Goal: Task Accomplishment & Management: Manage account settings

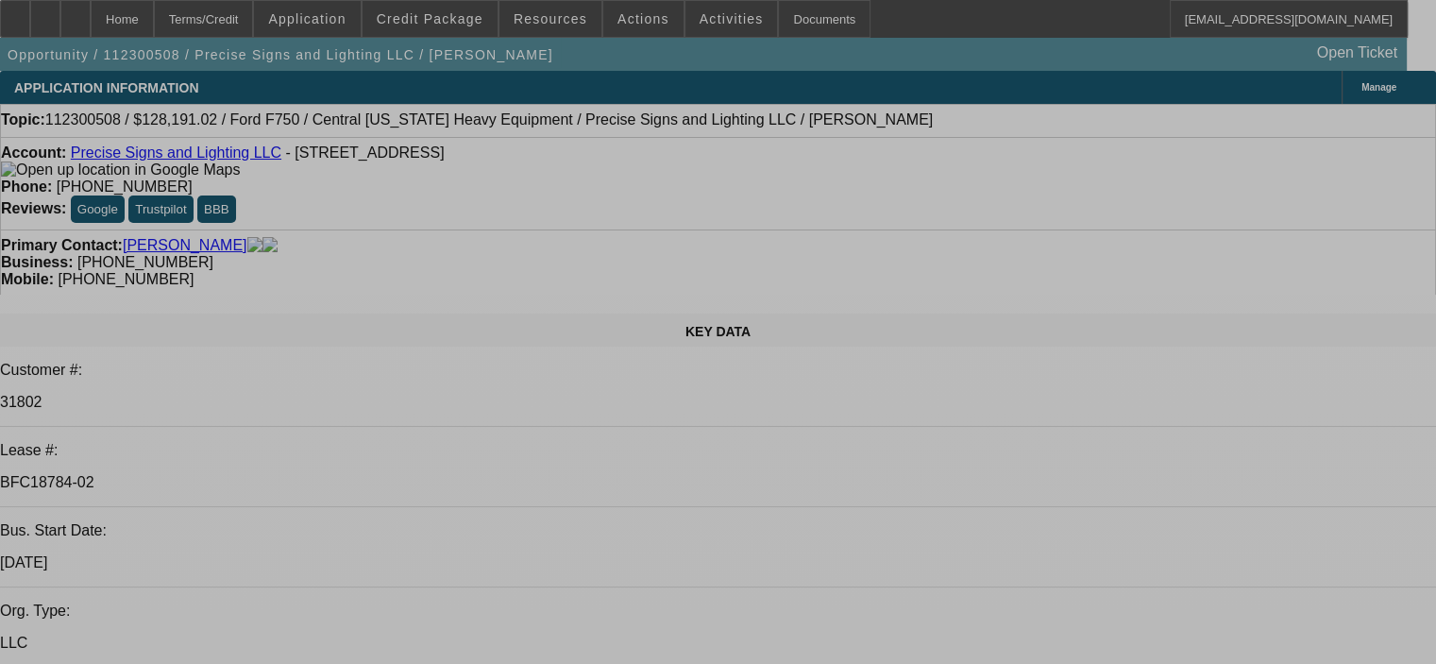
select select "0.15"
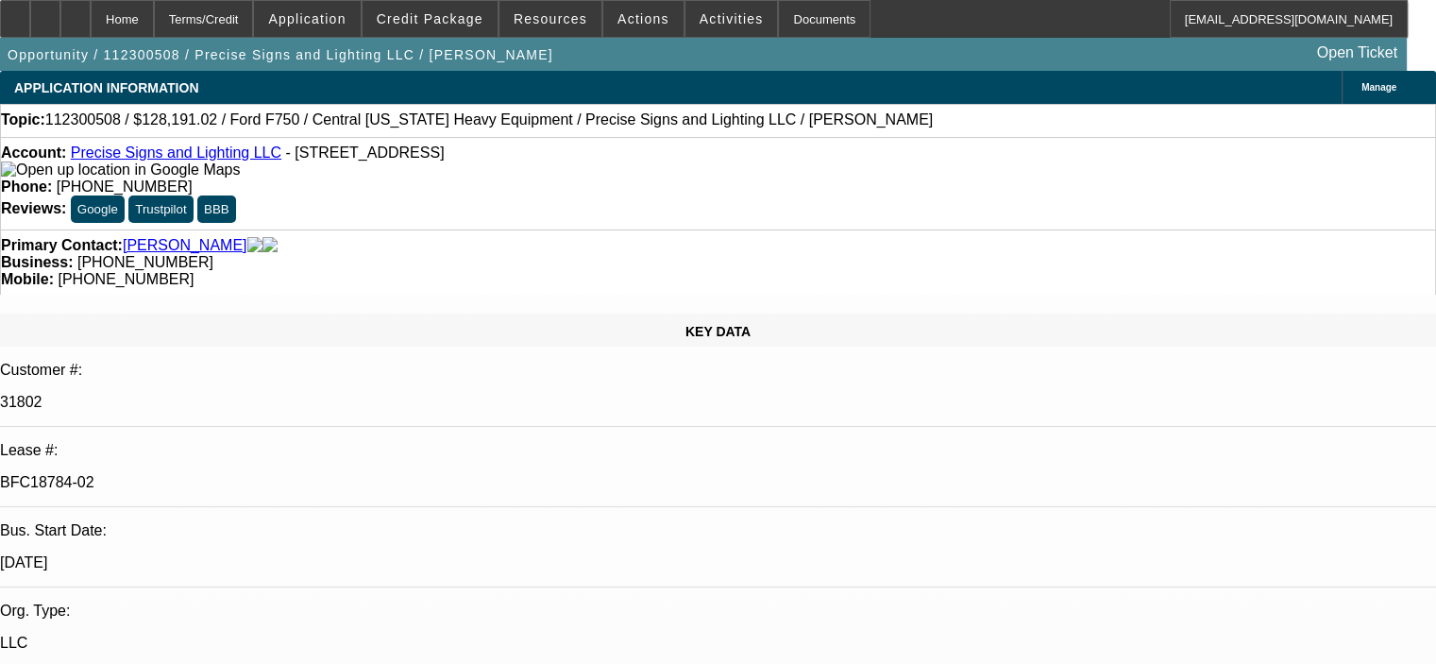
select select "2"
select select "0"
select select "6"
select select "0.15"
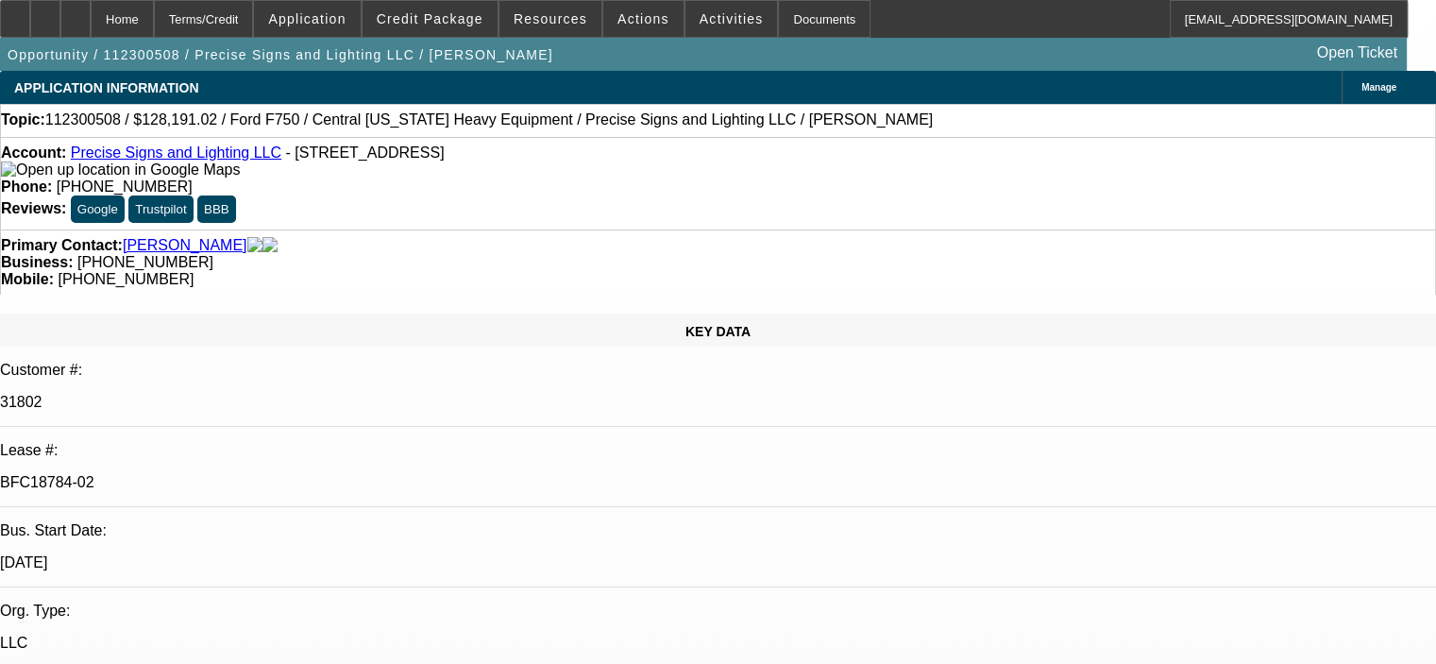
select select "2"
select select "0"
select select "6"
select select "0.1"
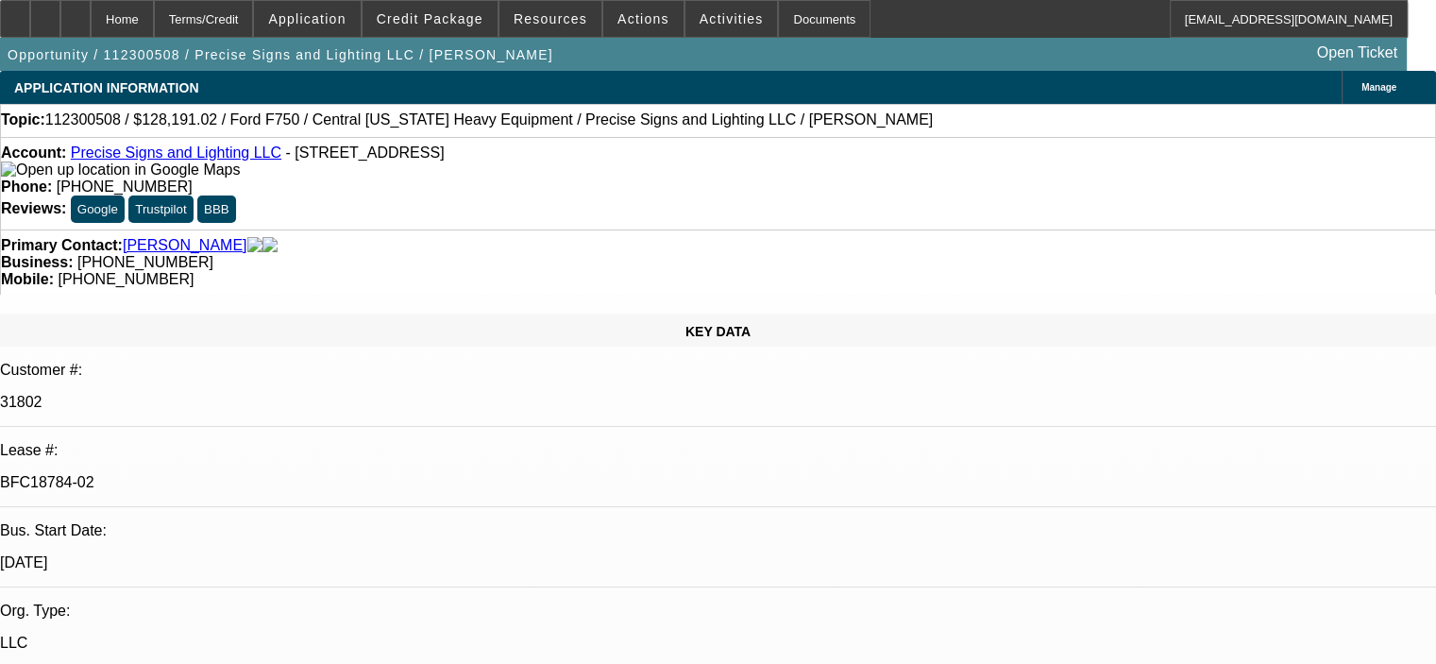
select select "0"
select select "2"
select select "0"
select select "6"
select select "0.15"
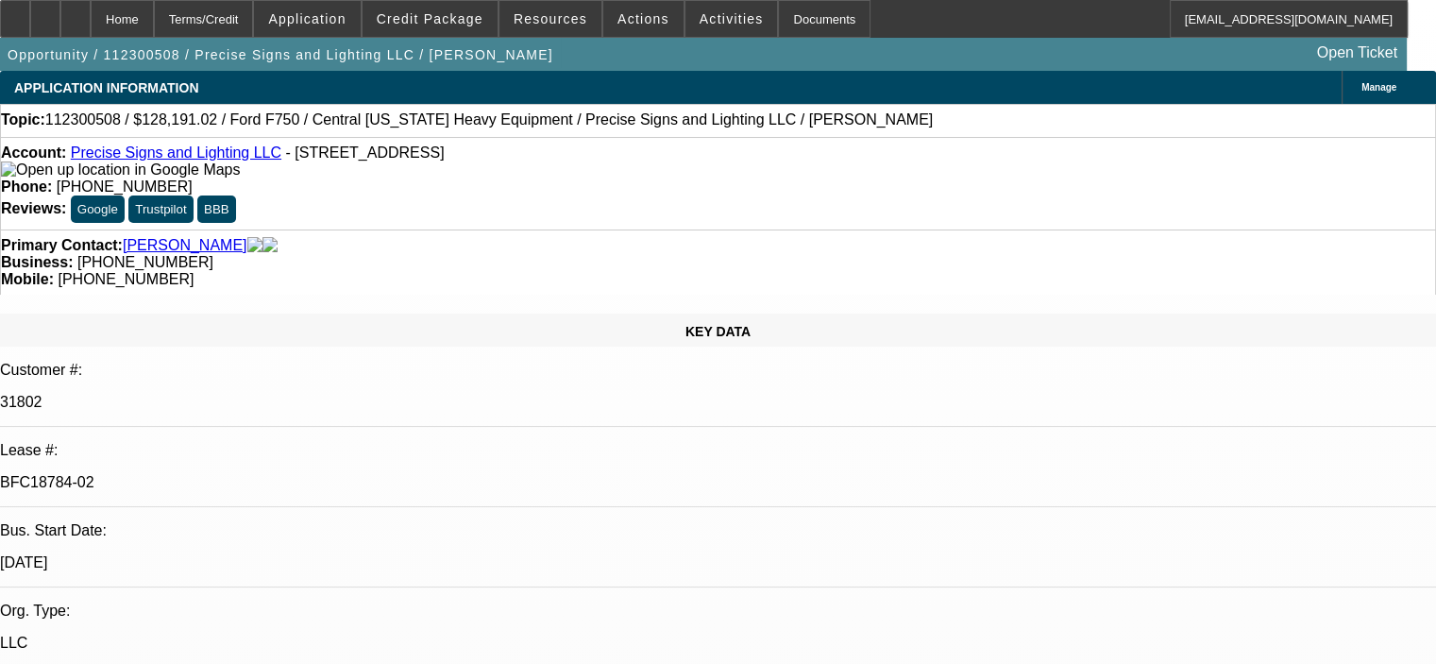
select select "2"
select select "0"
select select "6"
click at [462, 23] on span "Credit Package" at bounding box center [430, 18] width 107 height 15
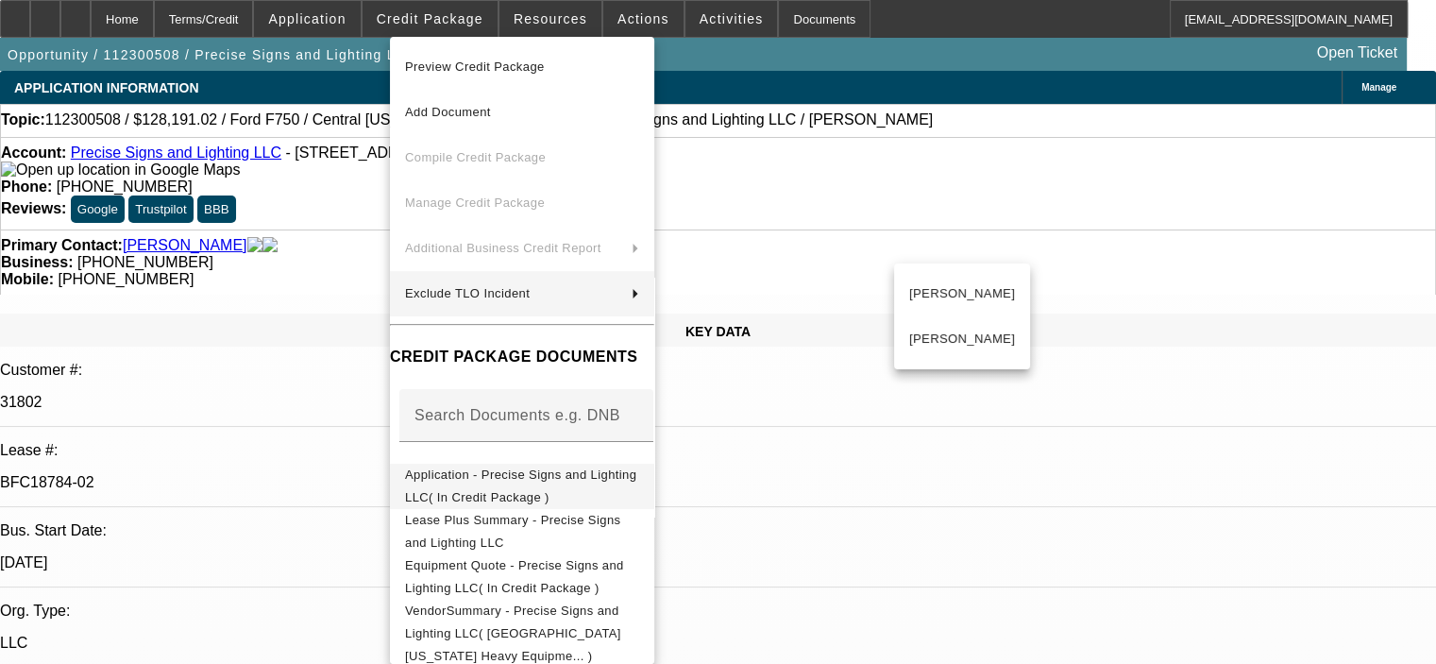
click at [465, 484] on span "Application - Precise Signs and Lighting LLC( In Credit Package )" at bounding box center [520, 485] width 231 height 37
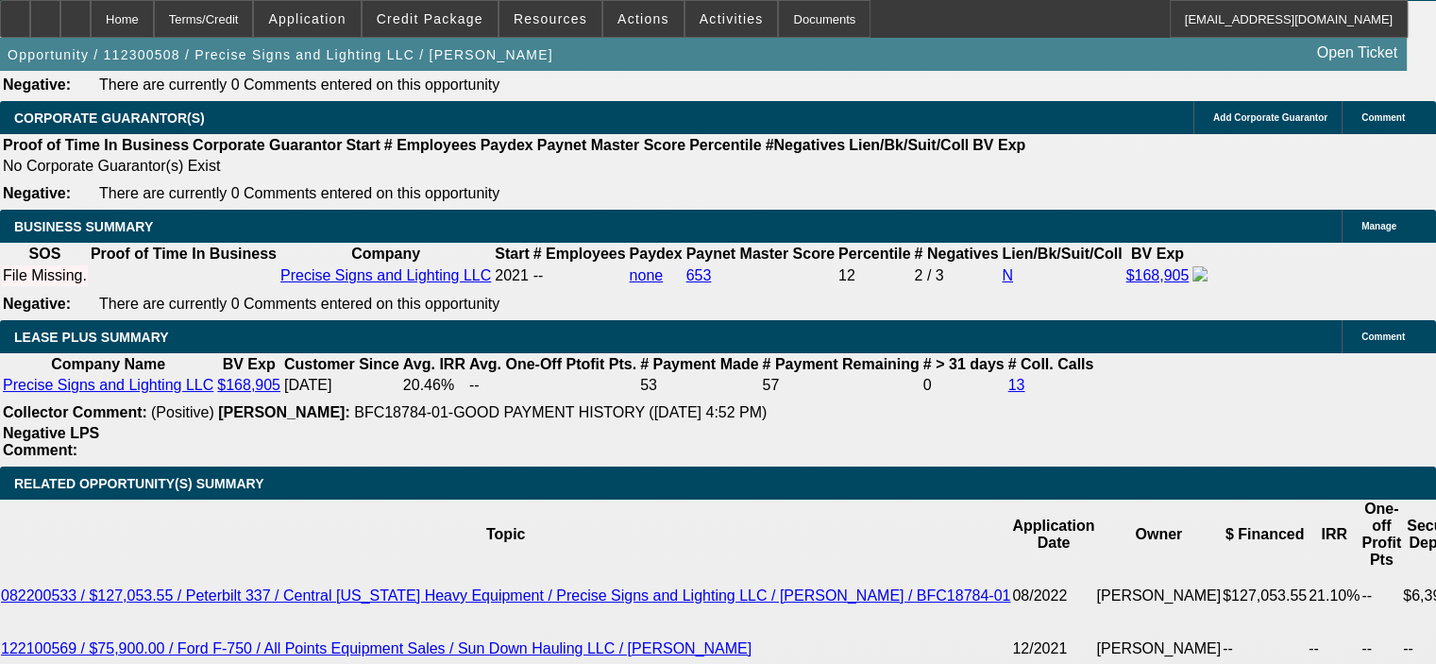
scroll to position [3022, 0]
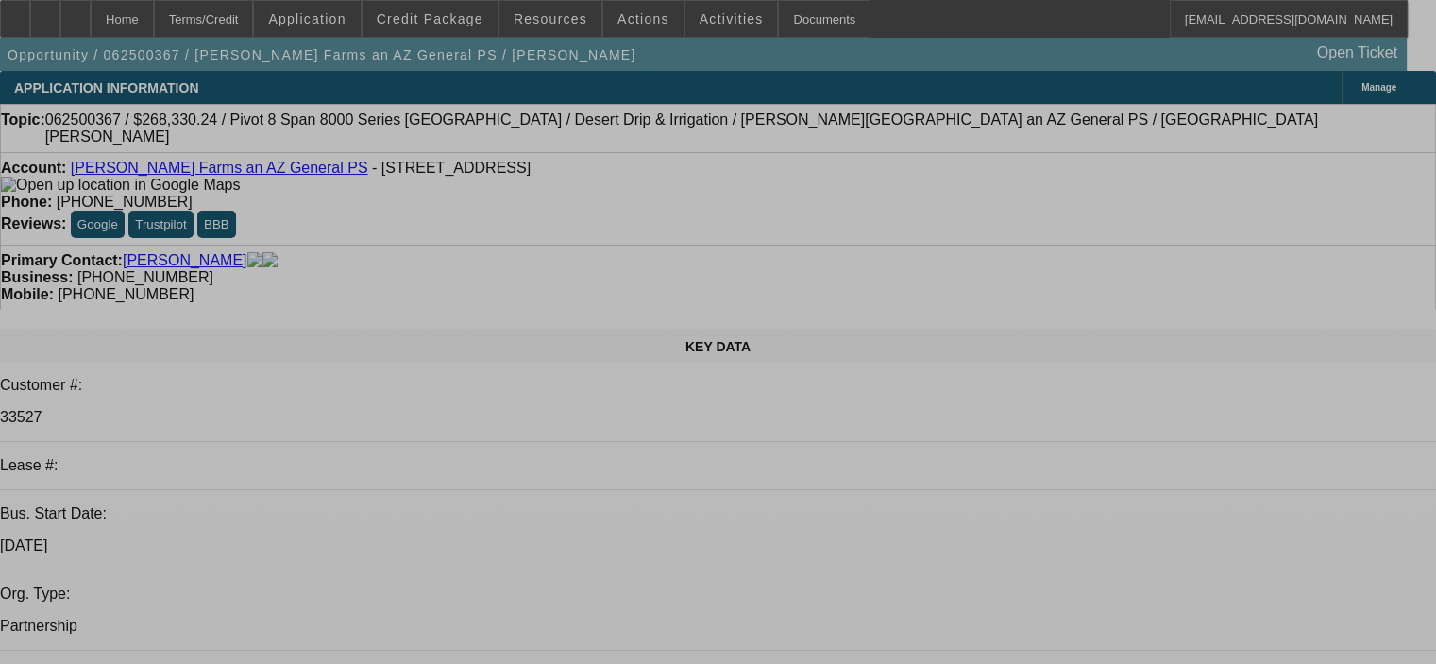
select select "0"
select select "0.1"
select select "4"
select select "0"
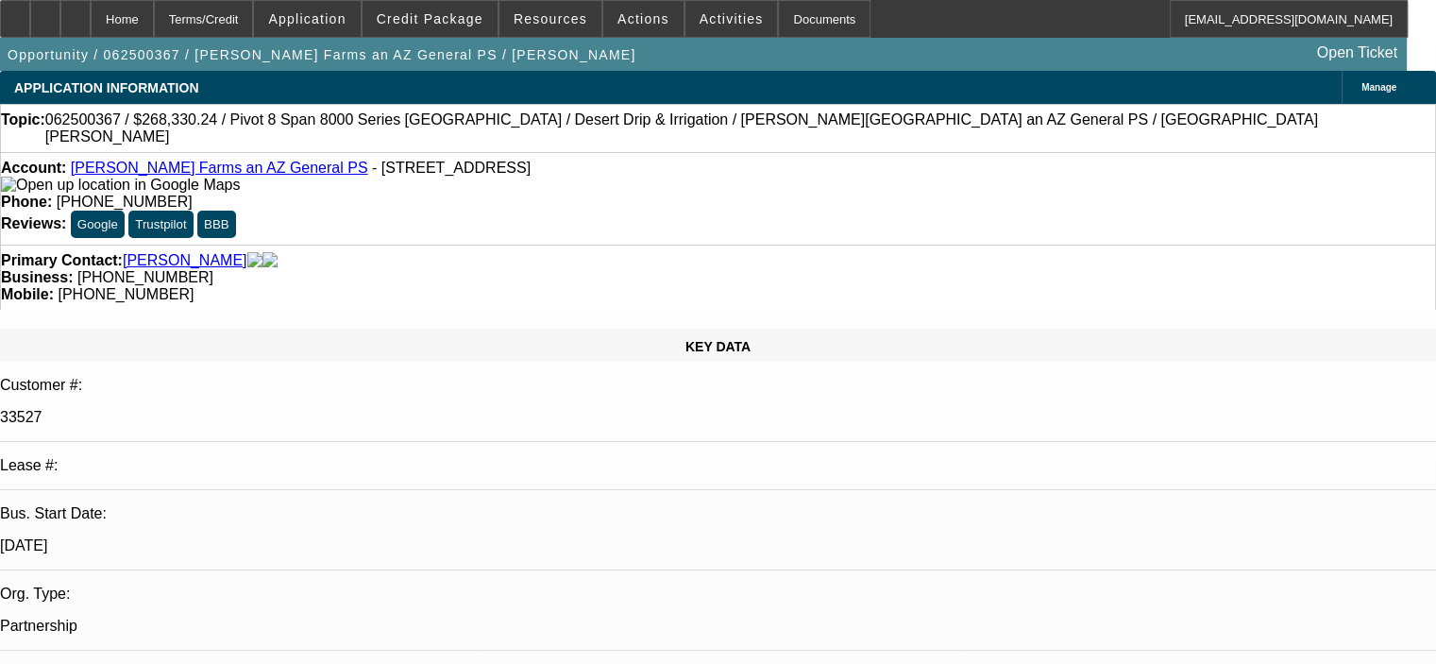
select select "0"
select select "0.1"
select select "4"
select select "0"
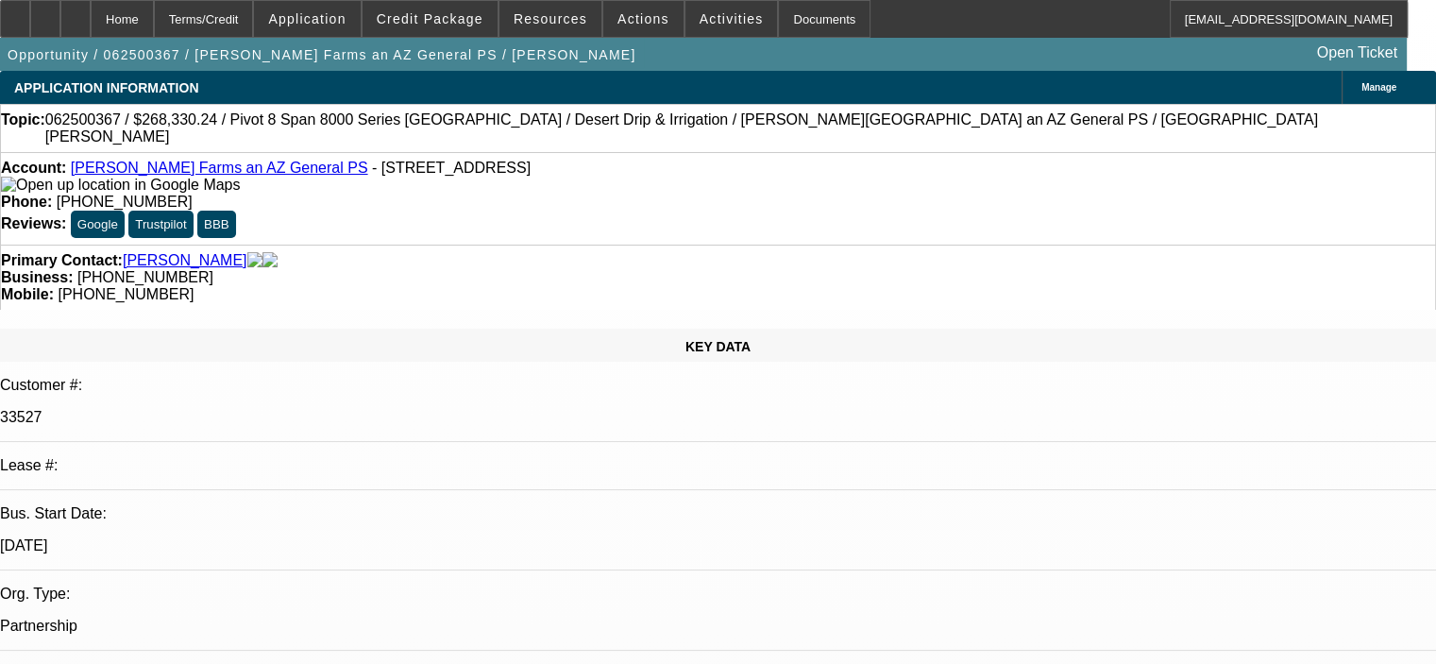
select select "0.1"
select select "4"
select select "0"
select select "0.1"
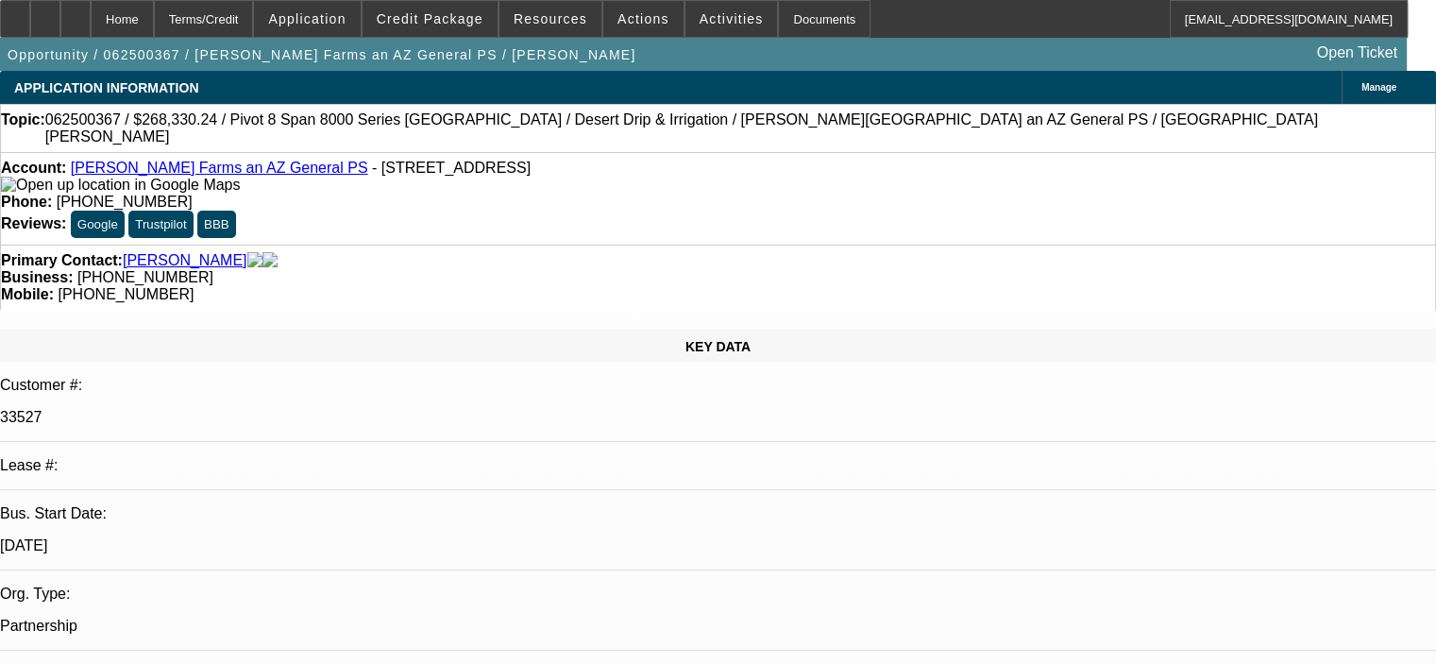
select select "4"
click at [457, 19] on span "Credit Package" at bounding box center [430, 18] width 107 height 15
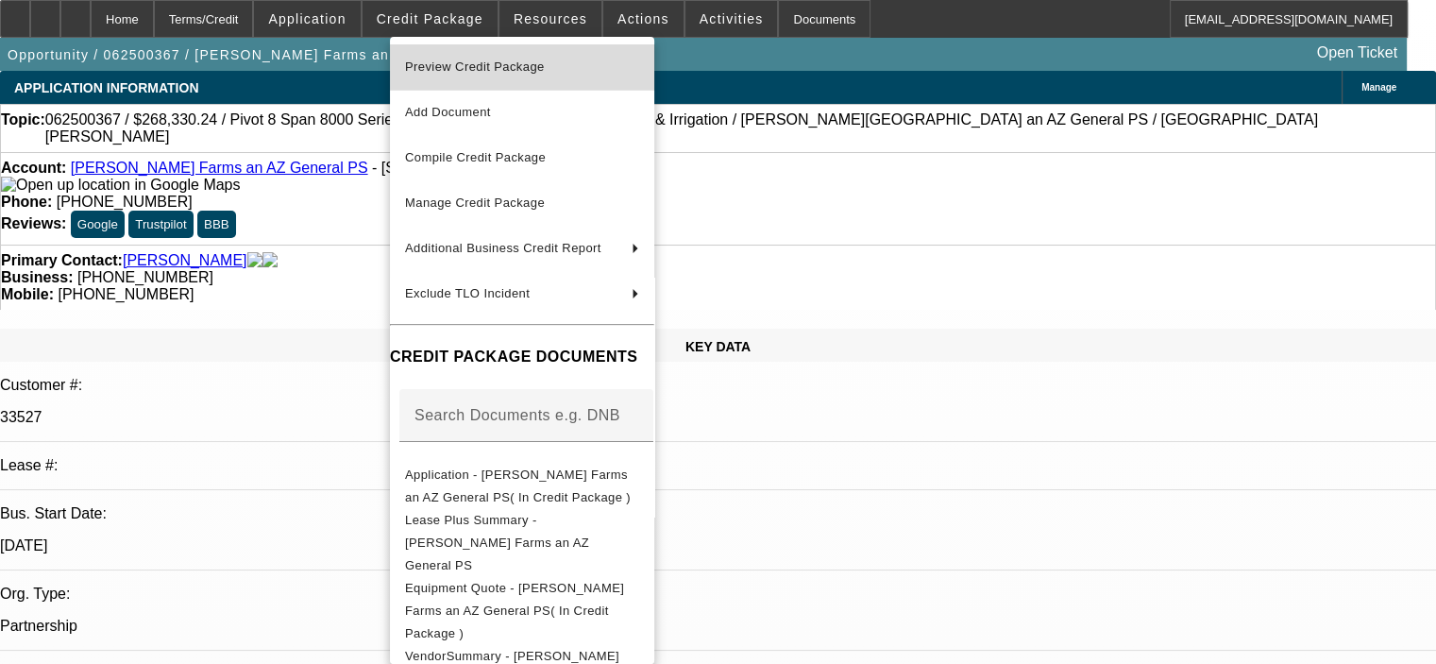
click at [484, 71] on span "Preview Credit Package" at bounding box center [475, 66] width 140 height 14
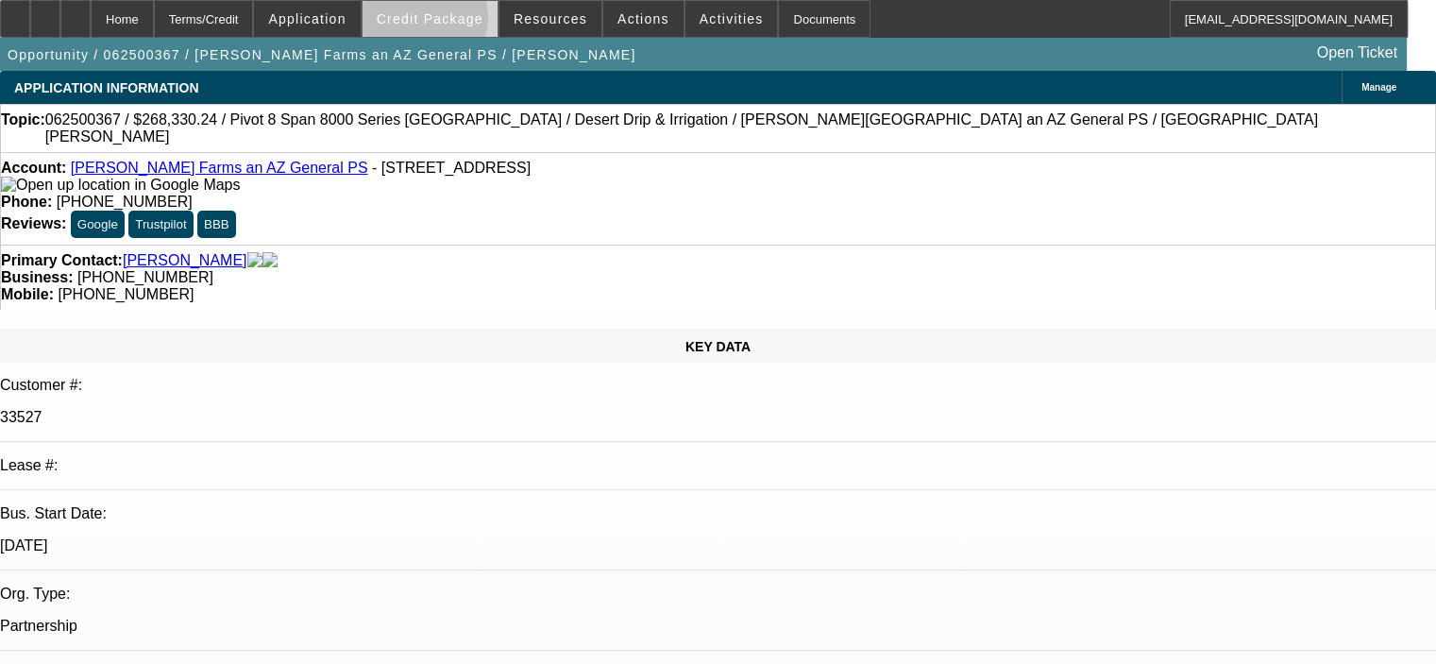
click at [451, 22] on span "Credit Package" at bounding box center [430, 18] width 107 height 15
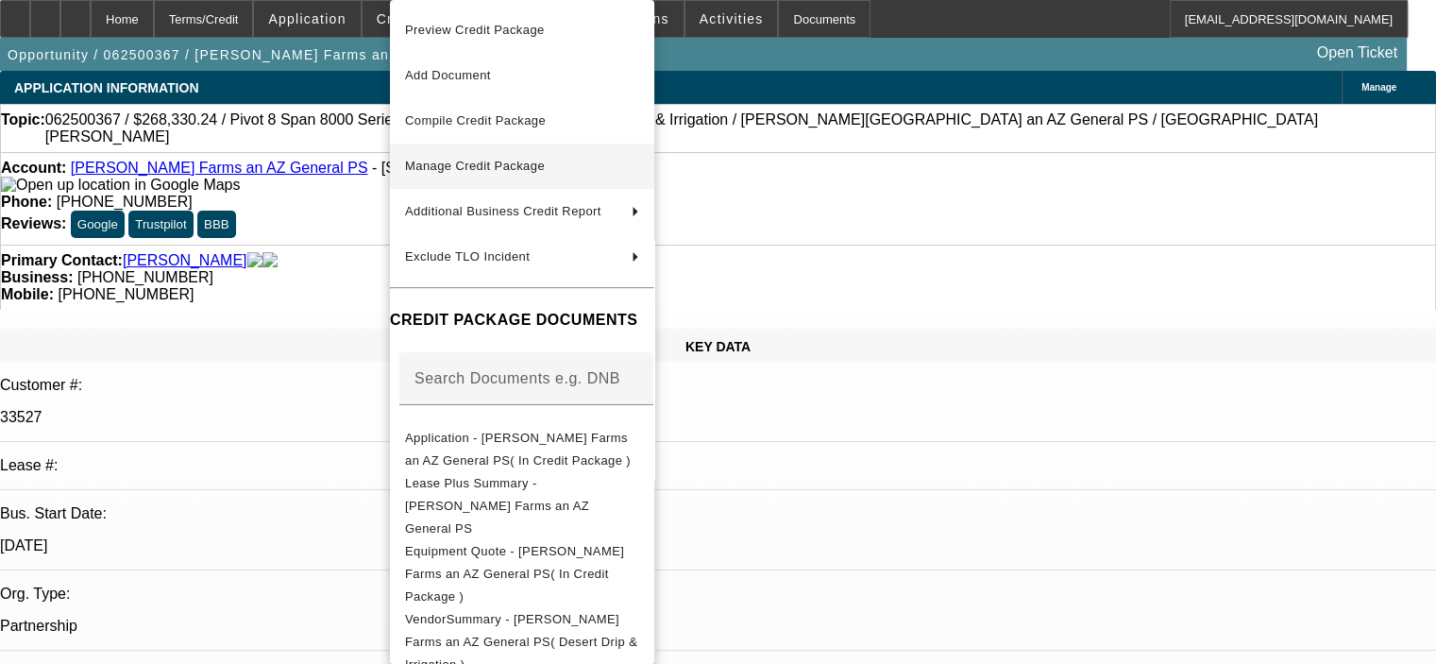
click at [485, 170] on span "Manage Credit Package" at bounding box center [475, 166] width 140 height 14
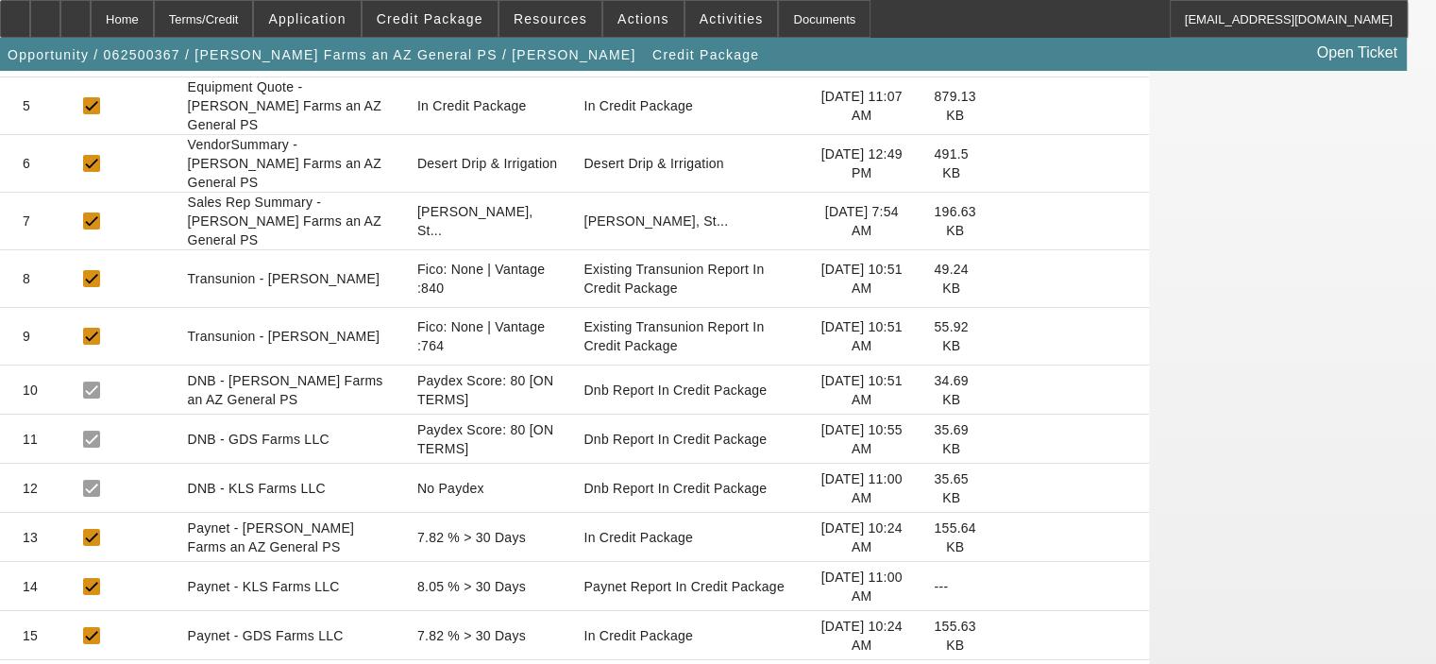
scroll to position [567, 0]
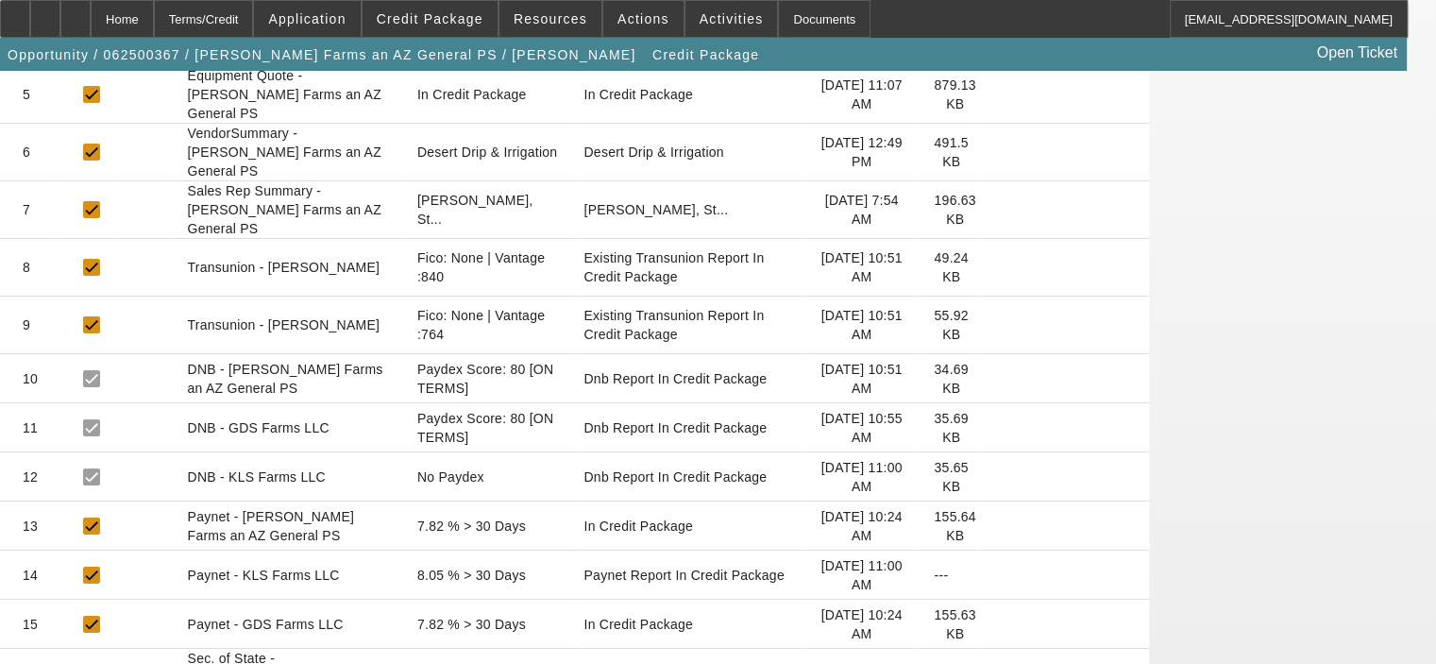
click at [992, 575] on icon at bounding box center [992, 575] width 0 height 0
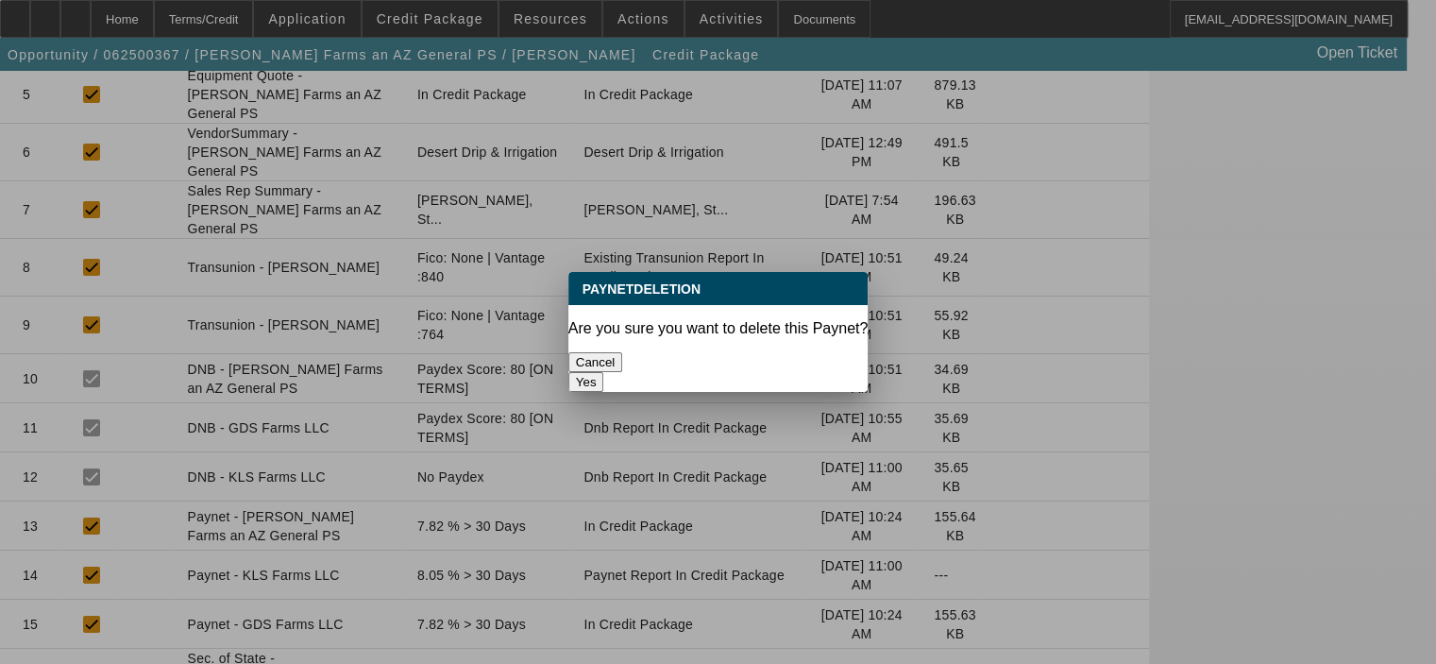
click at [604, 372] on button "Yes" at bounding box center [587, 382] width 36 height 20
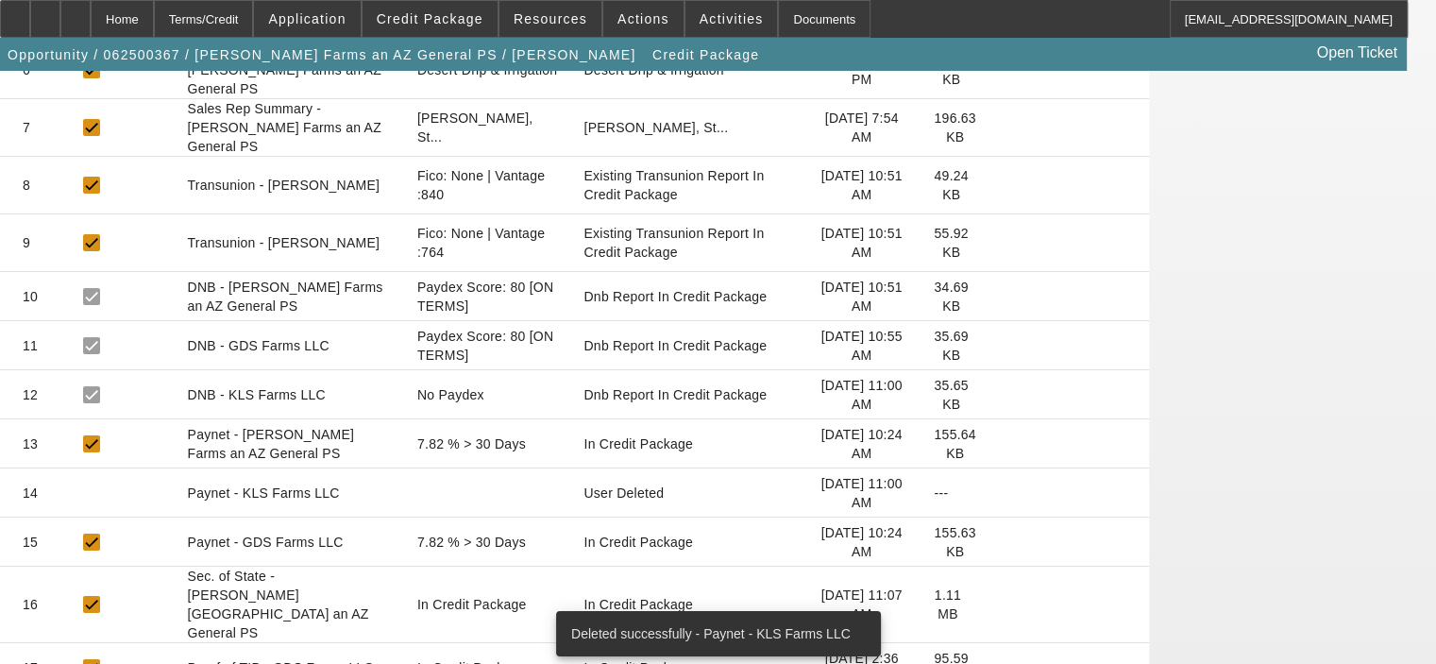
scroll to position [661, 0]
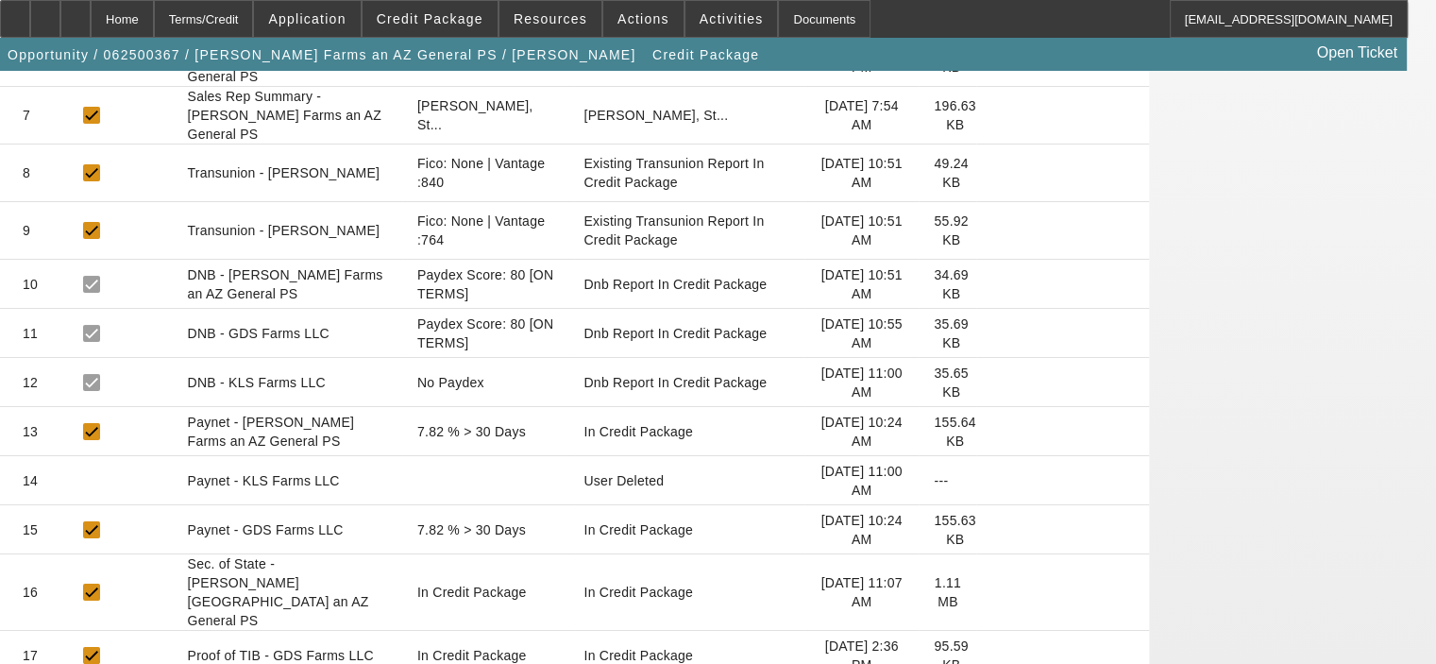
click at [992, 530] on icon at bounding box center [992, 530] width 0 height 0
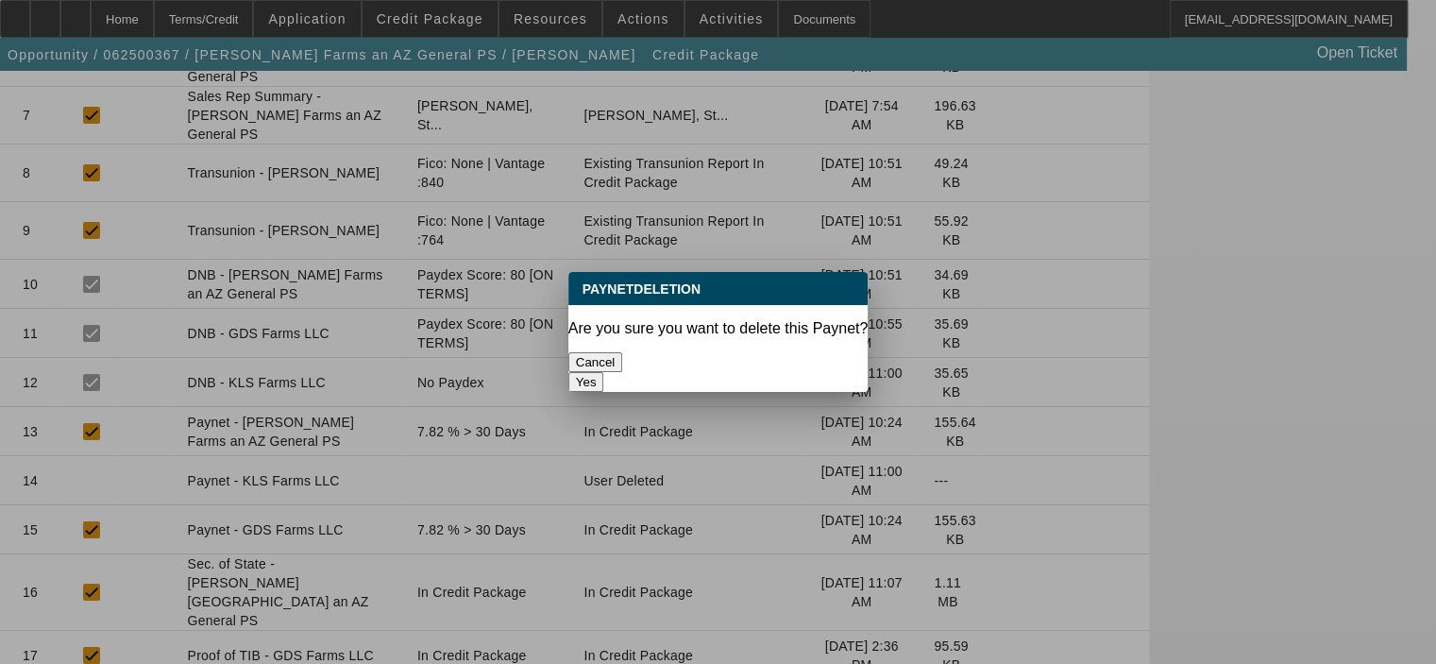
click at [604, 372] on button "Yes" at bounding box center [587, 382] width 36 height 20
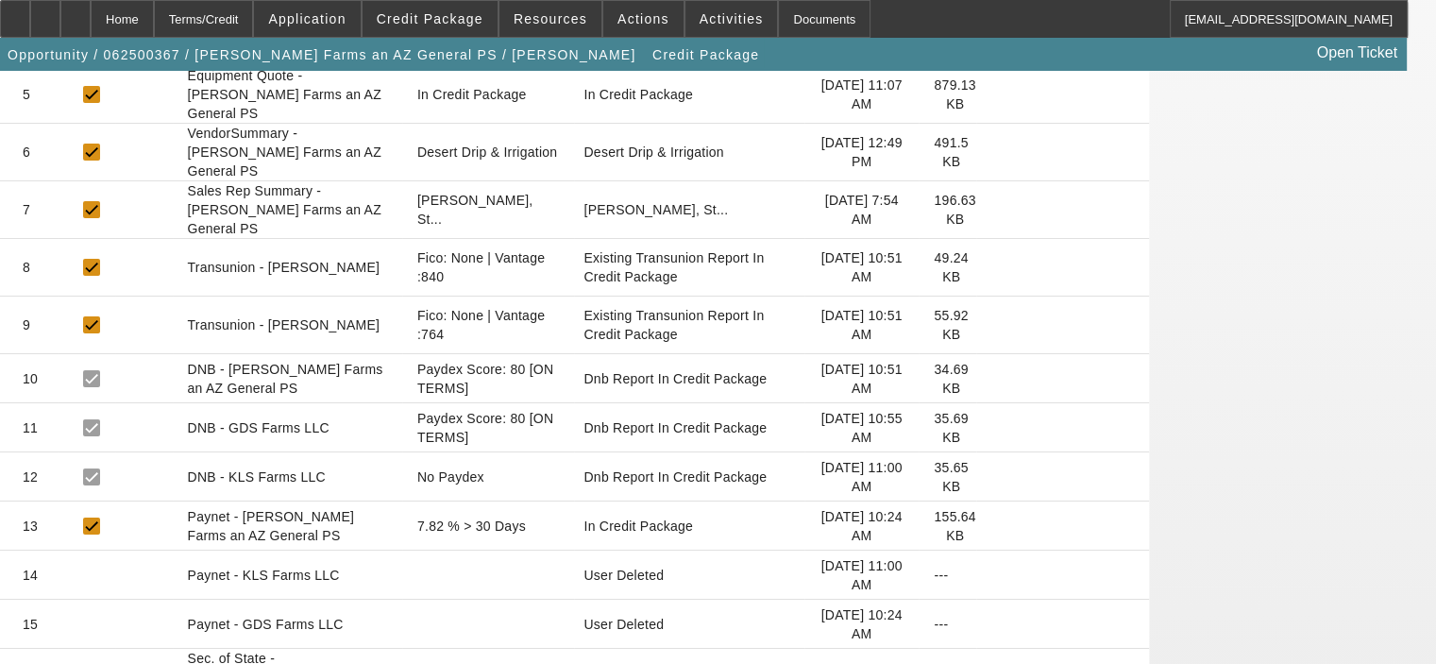
scroll to position [661, 0]
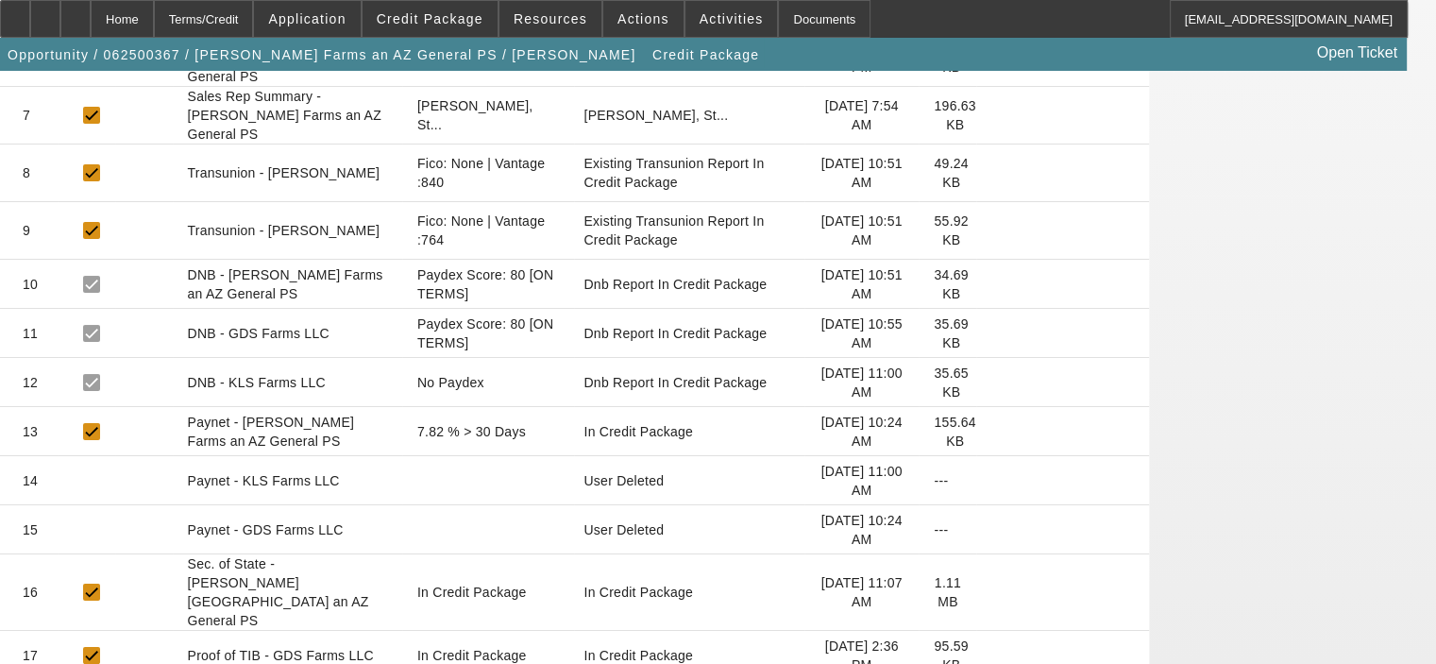
click at [992, 592] on icon at bounding box center [992, 592] width 0 height 0
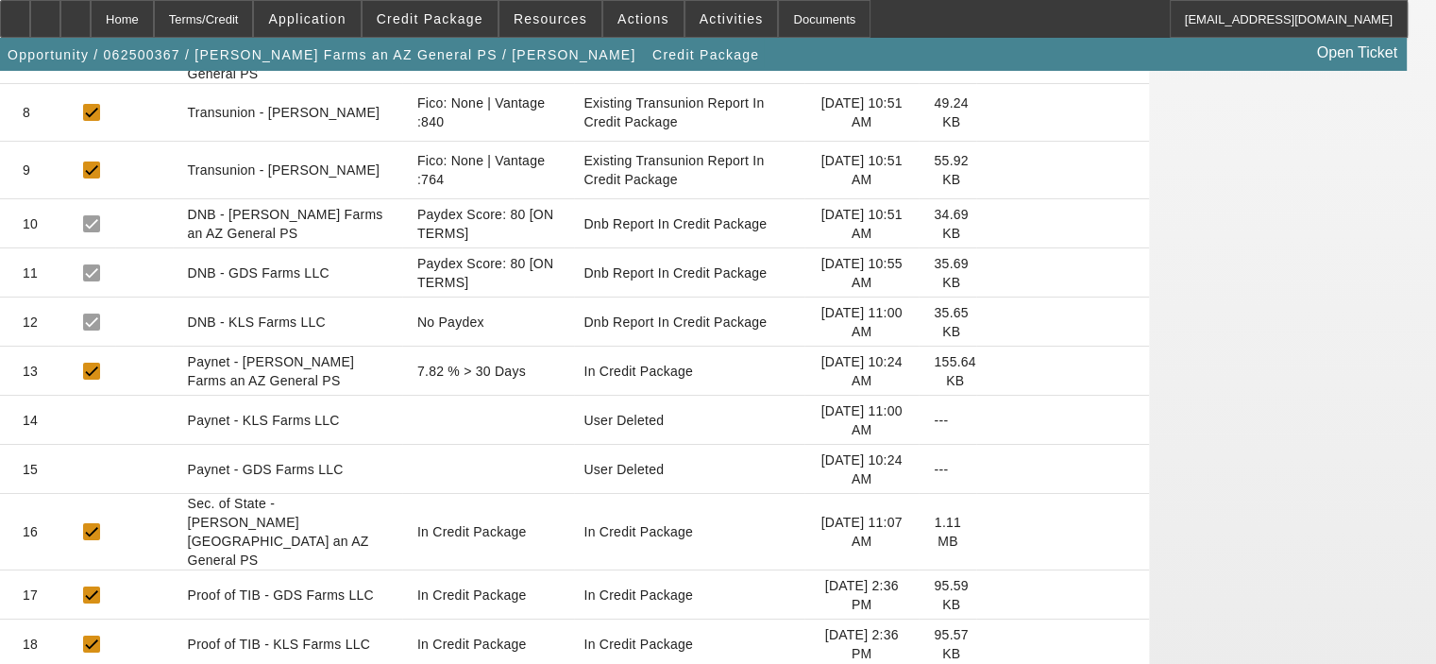
scroll to position [755, 0]
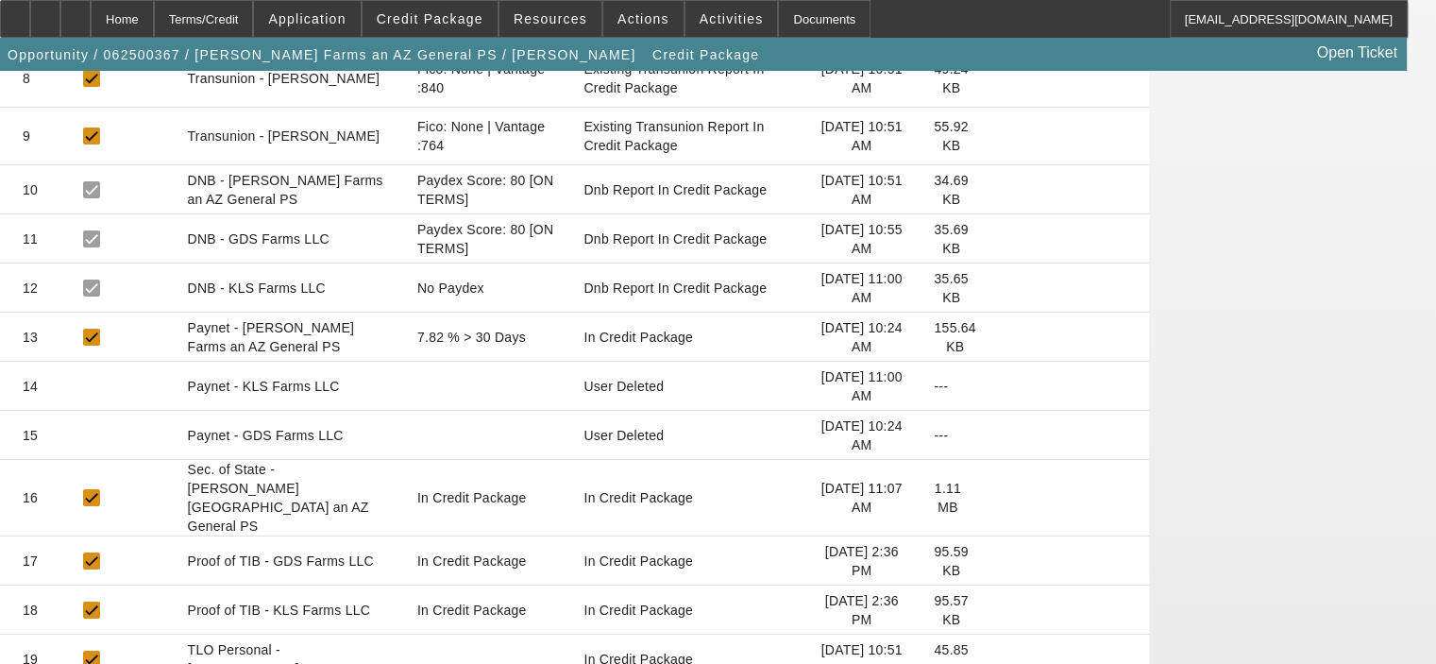
click at [992, 561] on icon at bounding box center [992, 561] width 0 height 0
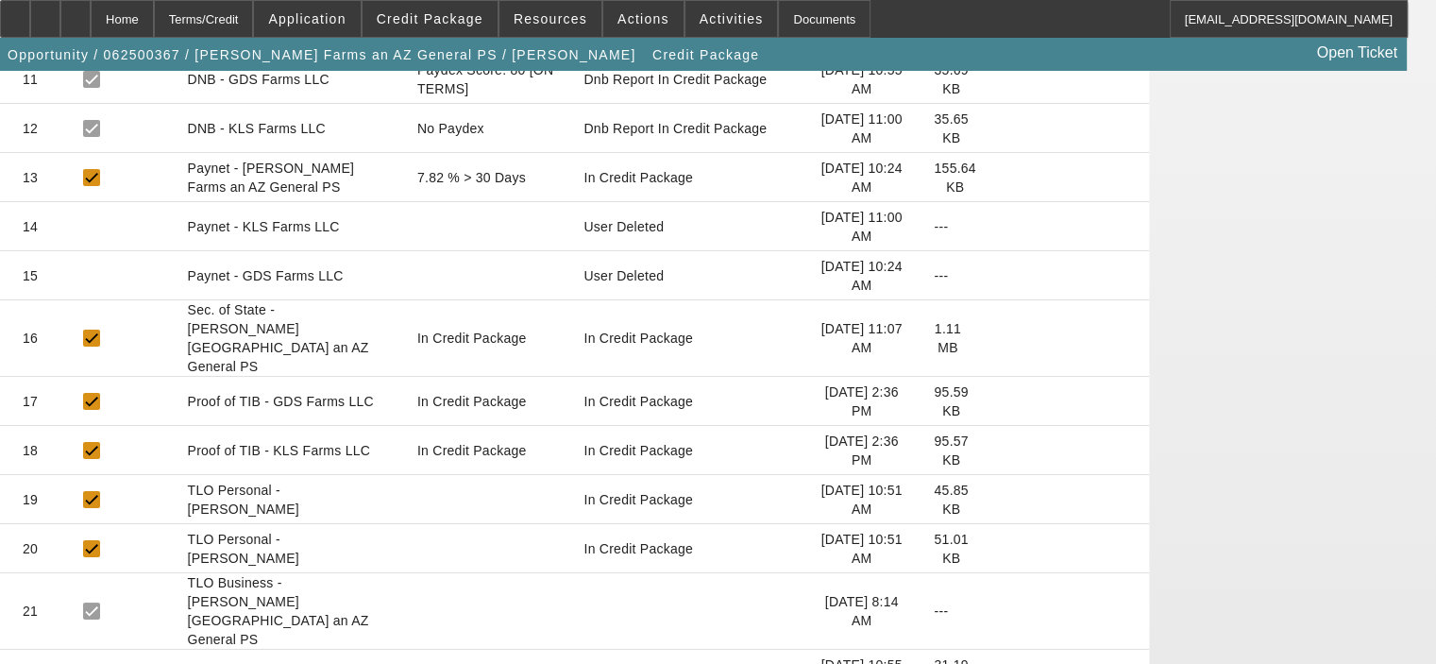
scroll to position [944, 0]
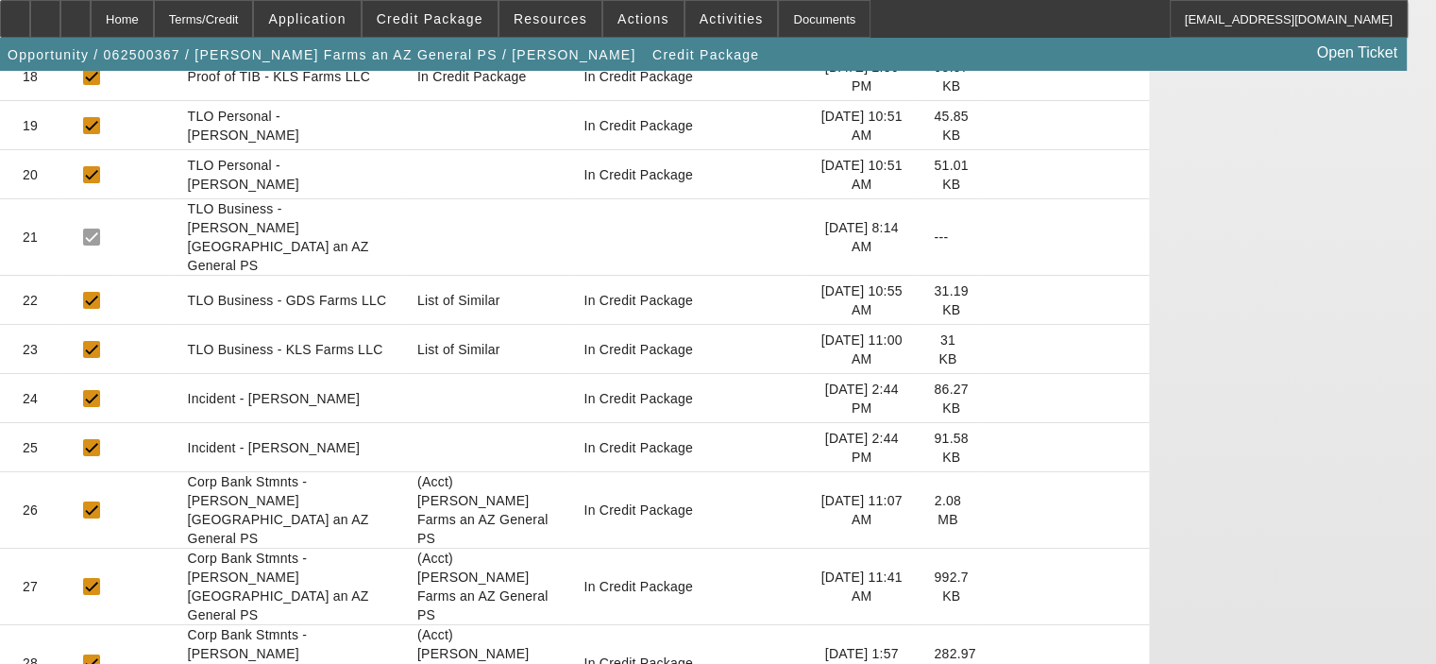
scroll to position [1322, 0]
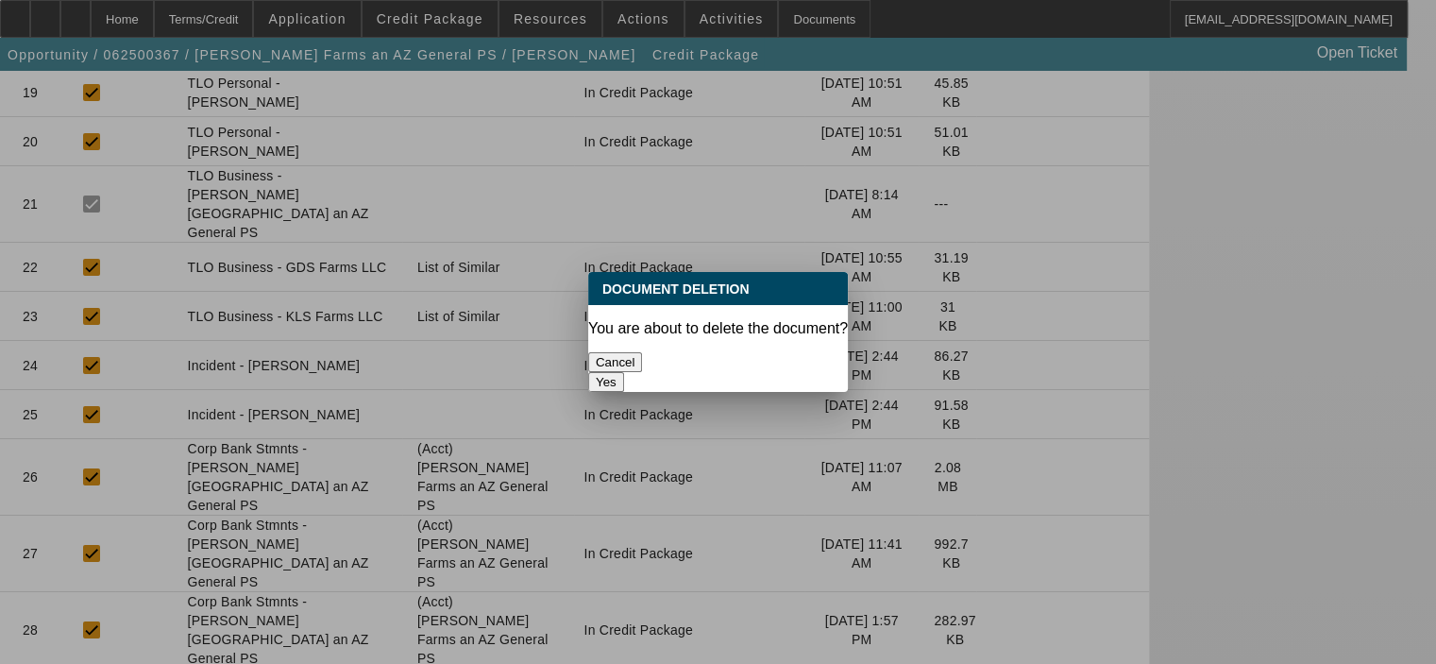
scroll to position [0, 0]
click at [624, 372] on button "Yes" at bounding box center [606, 382] width 36 height 20
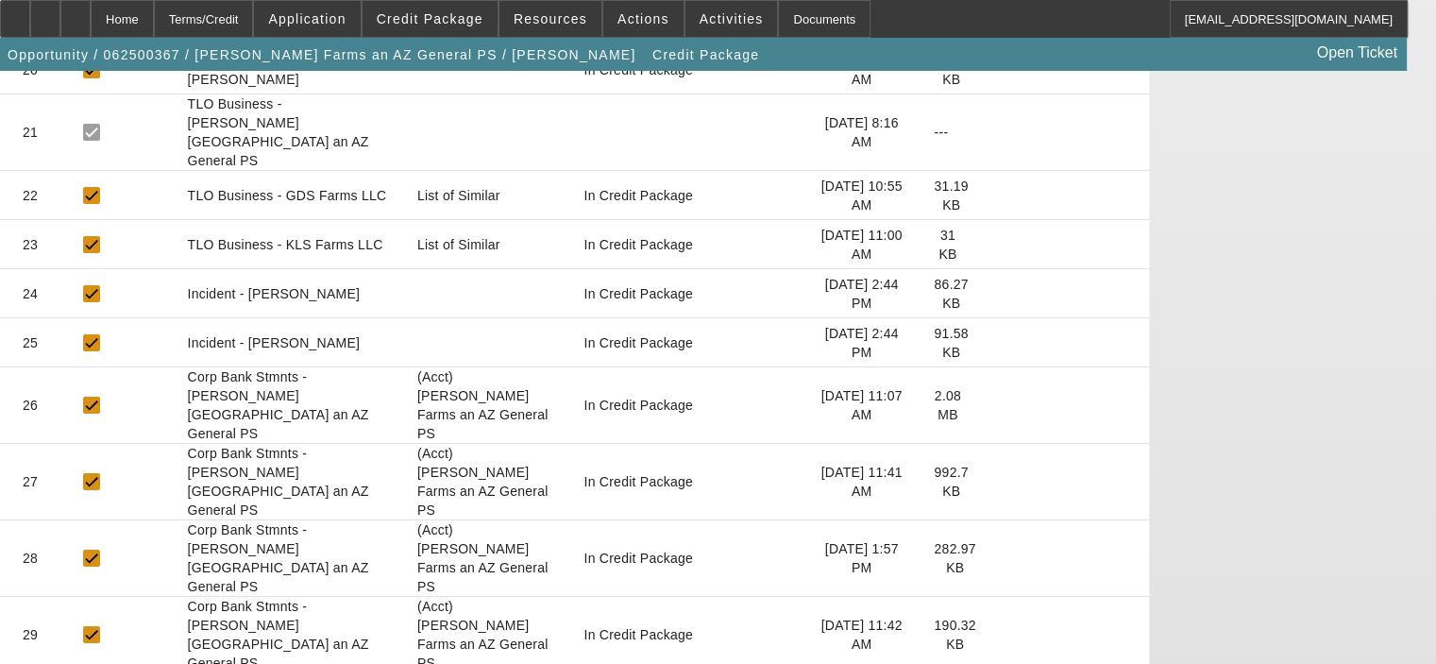
scroll to position [1417, 0]
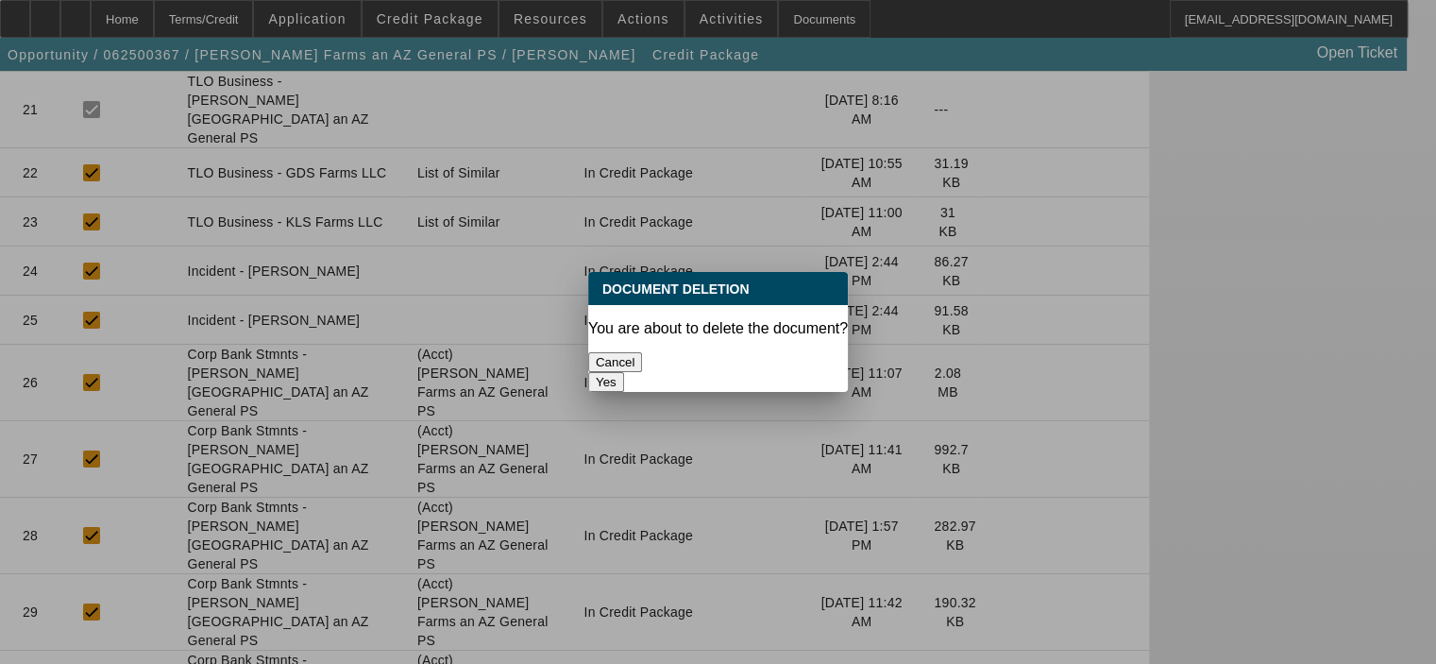
scroll to position [0, 0]
click at [624, 372] on button "Yes" at bounding box center [606, 382] width 36 height 20
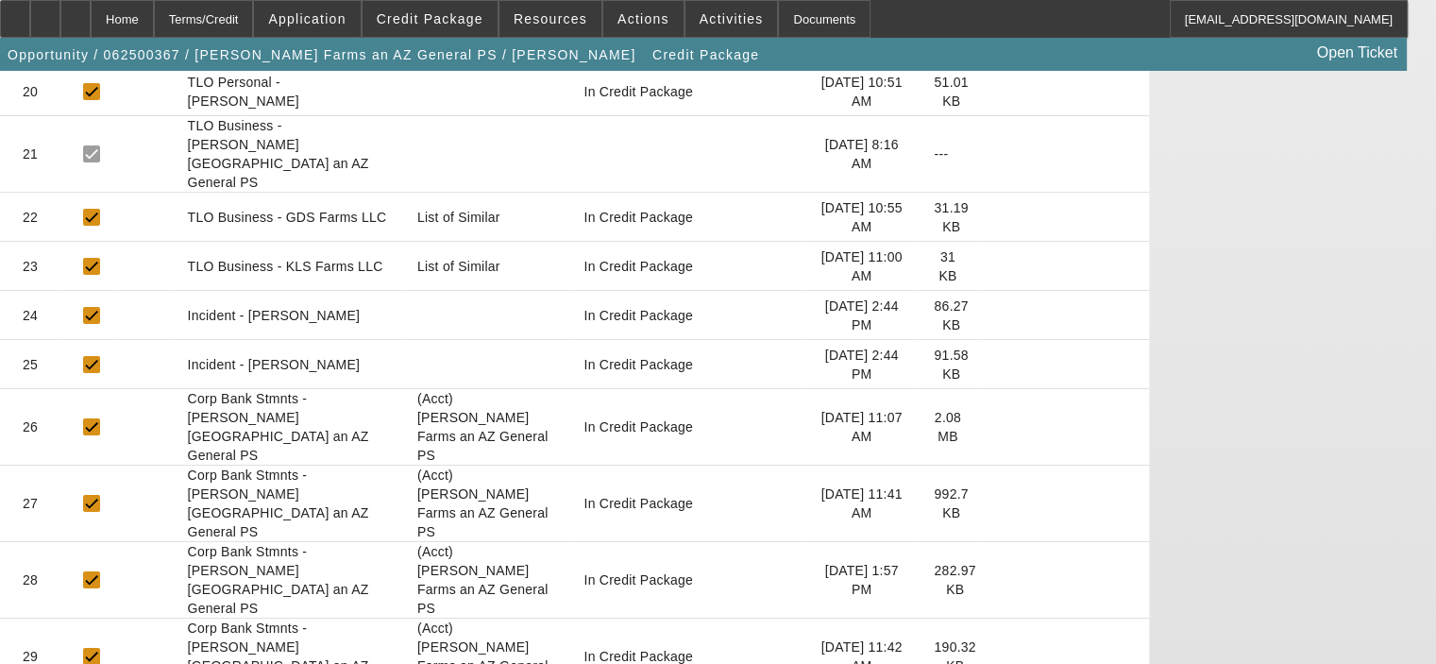
scroll to position [1417, 0]
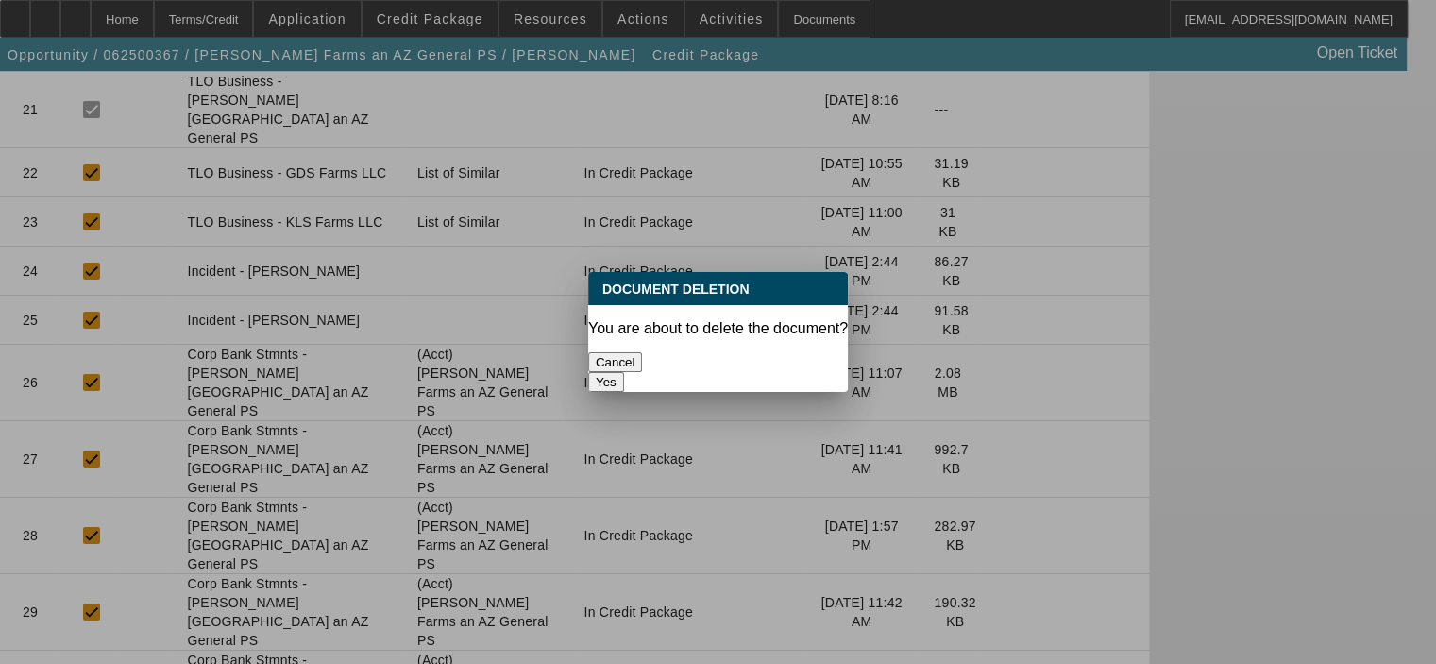
click at [624, 372] on button "Yes" at bounding box center [606, 382] width 36 height 20
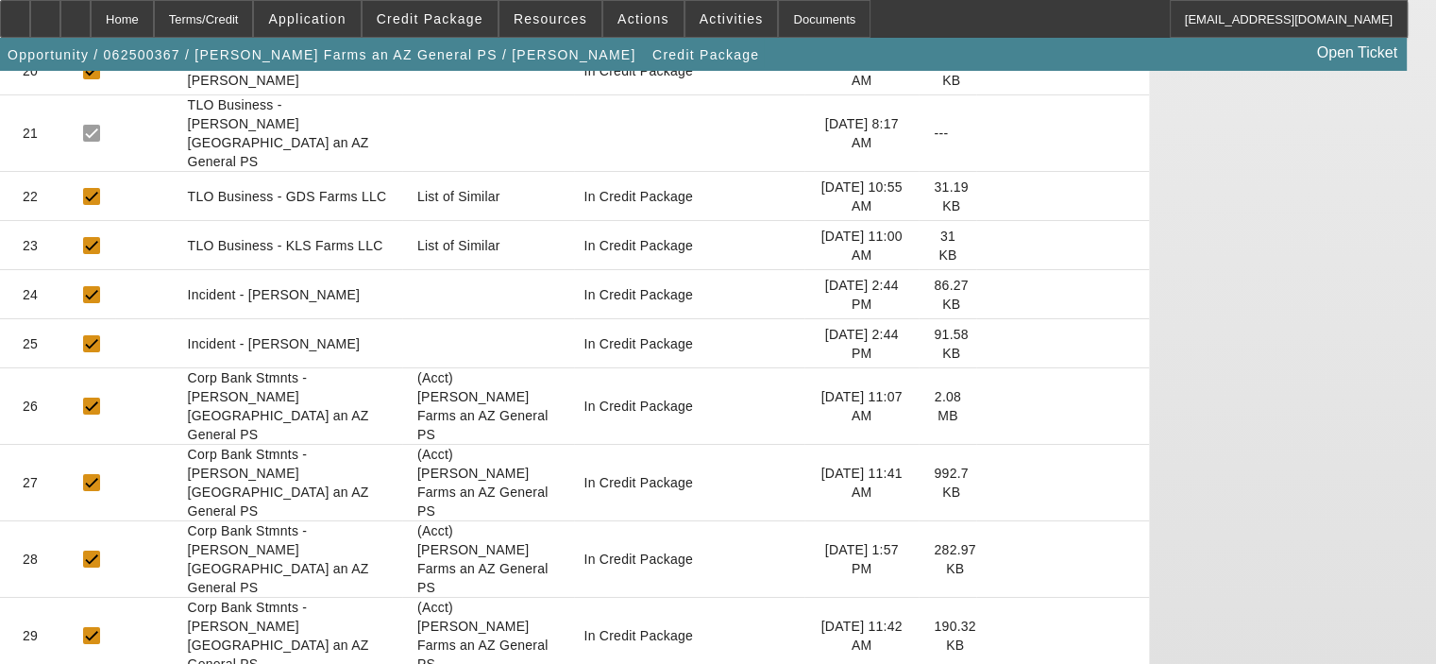
scroll to position [1401, 0]
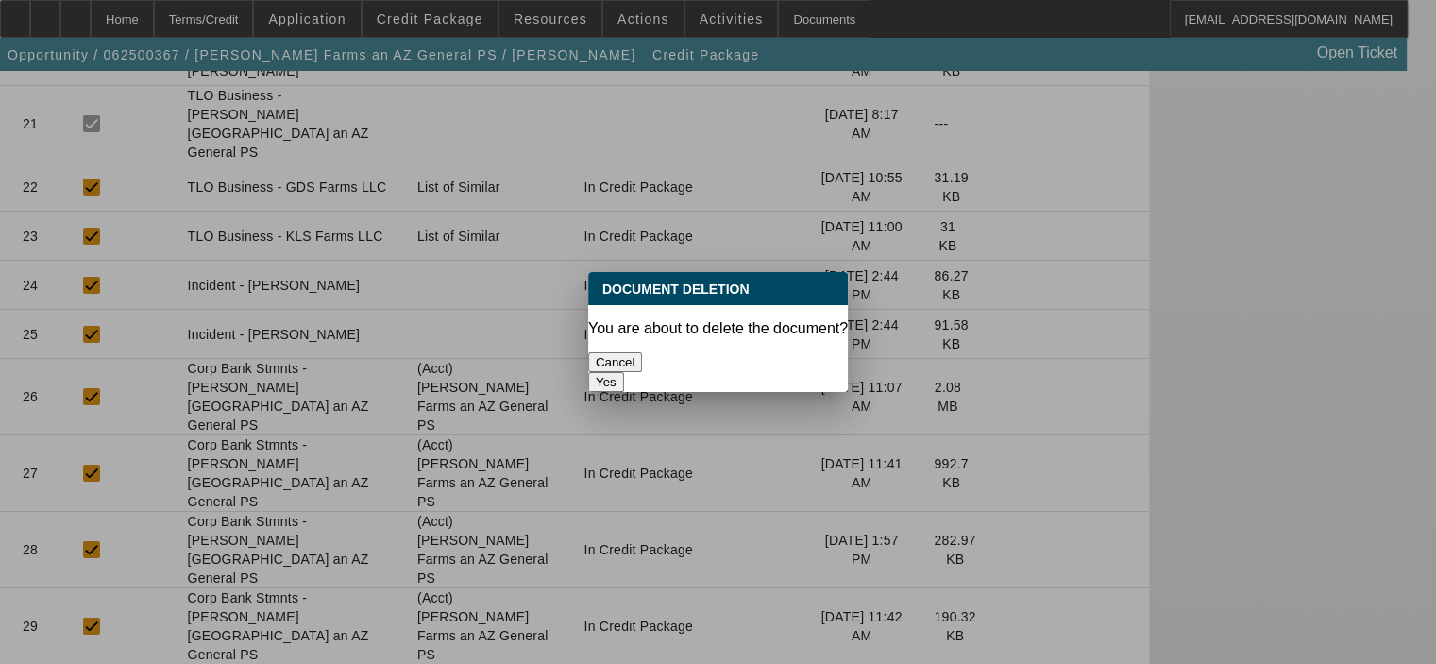
click at [624, 372] on button "Yes" at bounding box center [606, 382] width 36 height 20
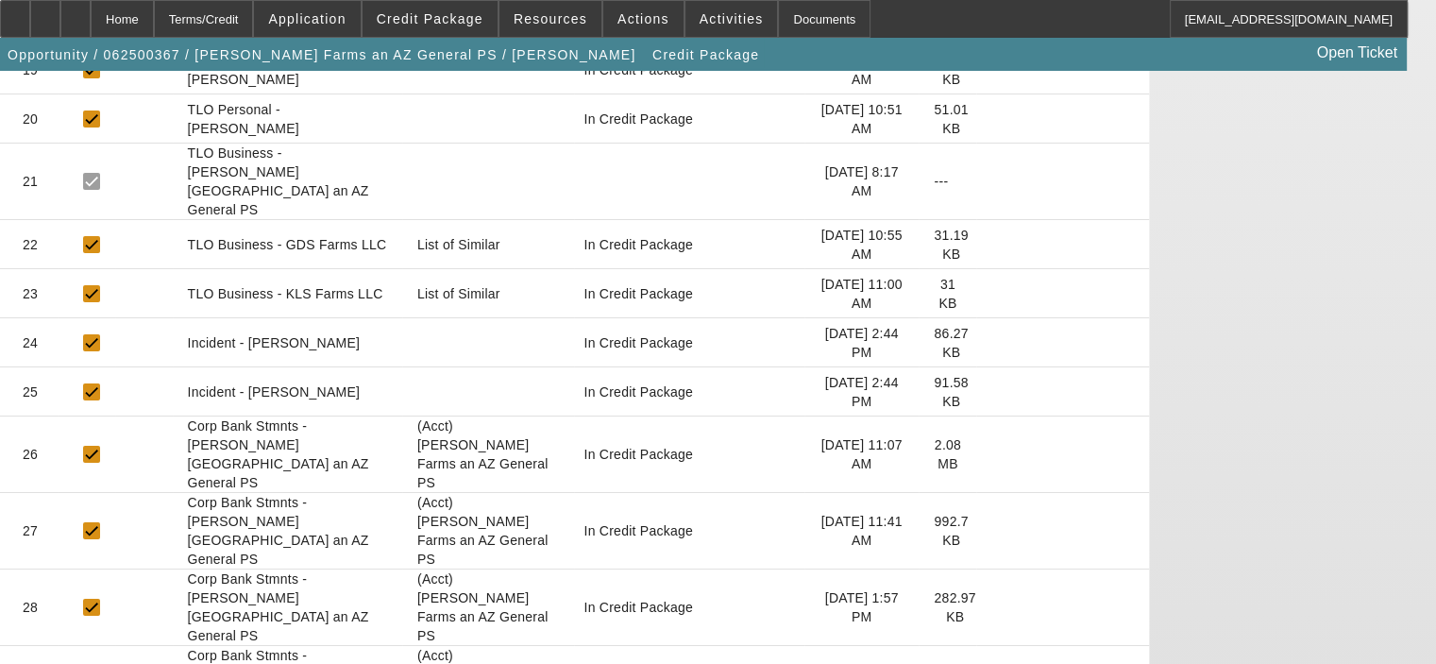
scroll to position [1352, 0]
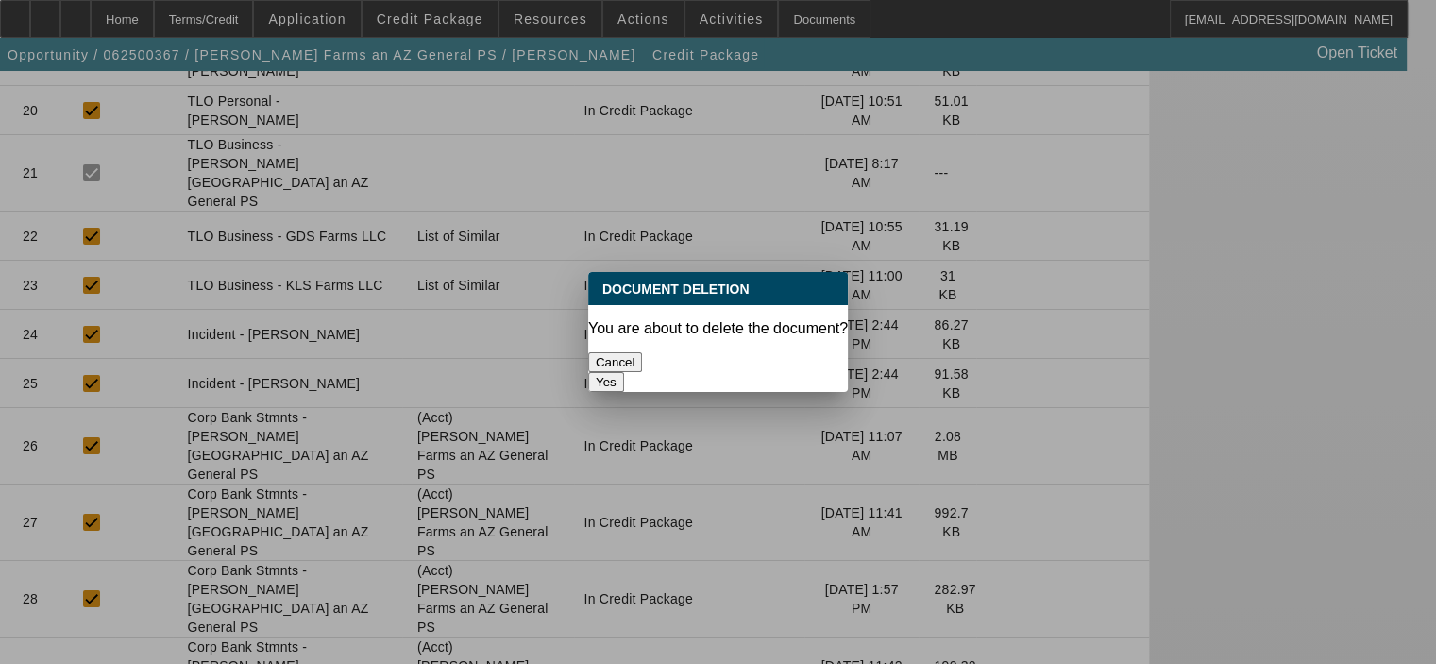
click at [624, 372] on button "Yes" at bounding box center [606, 382] width 36 height 20
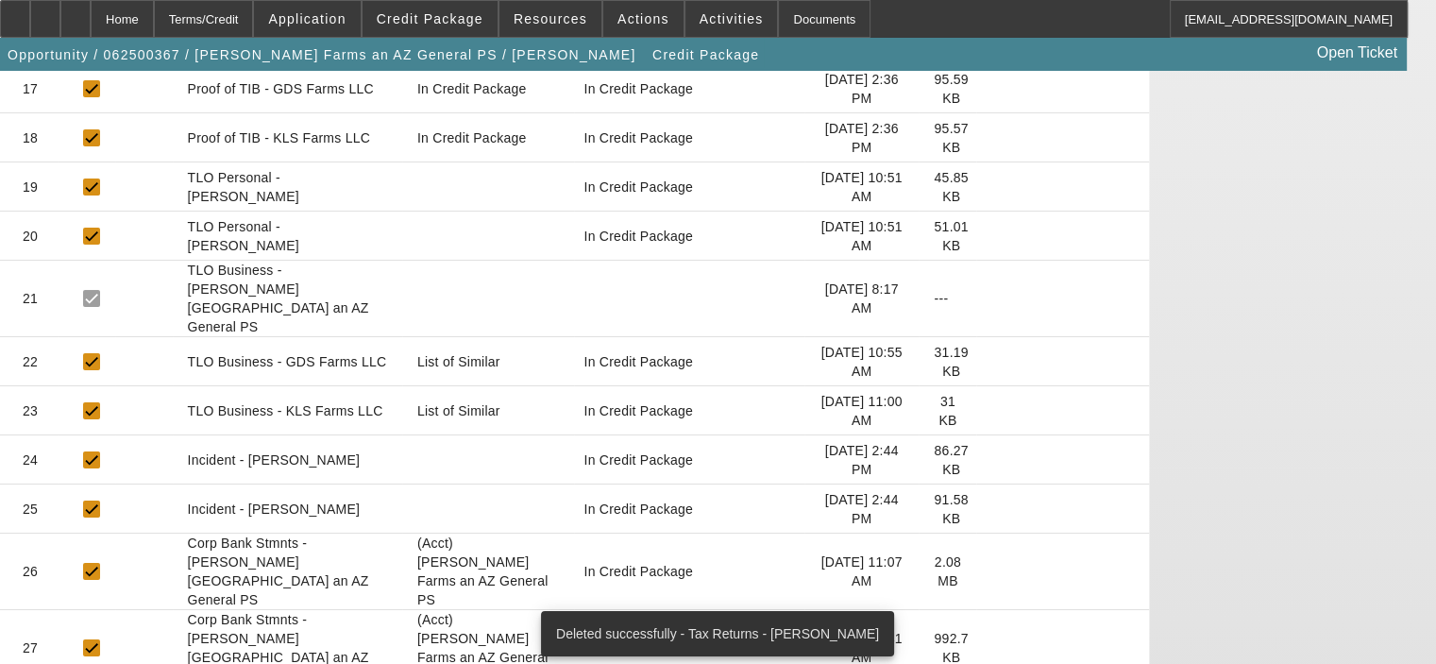
scroll to position [1303, 0]
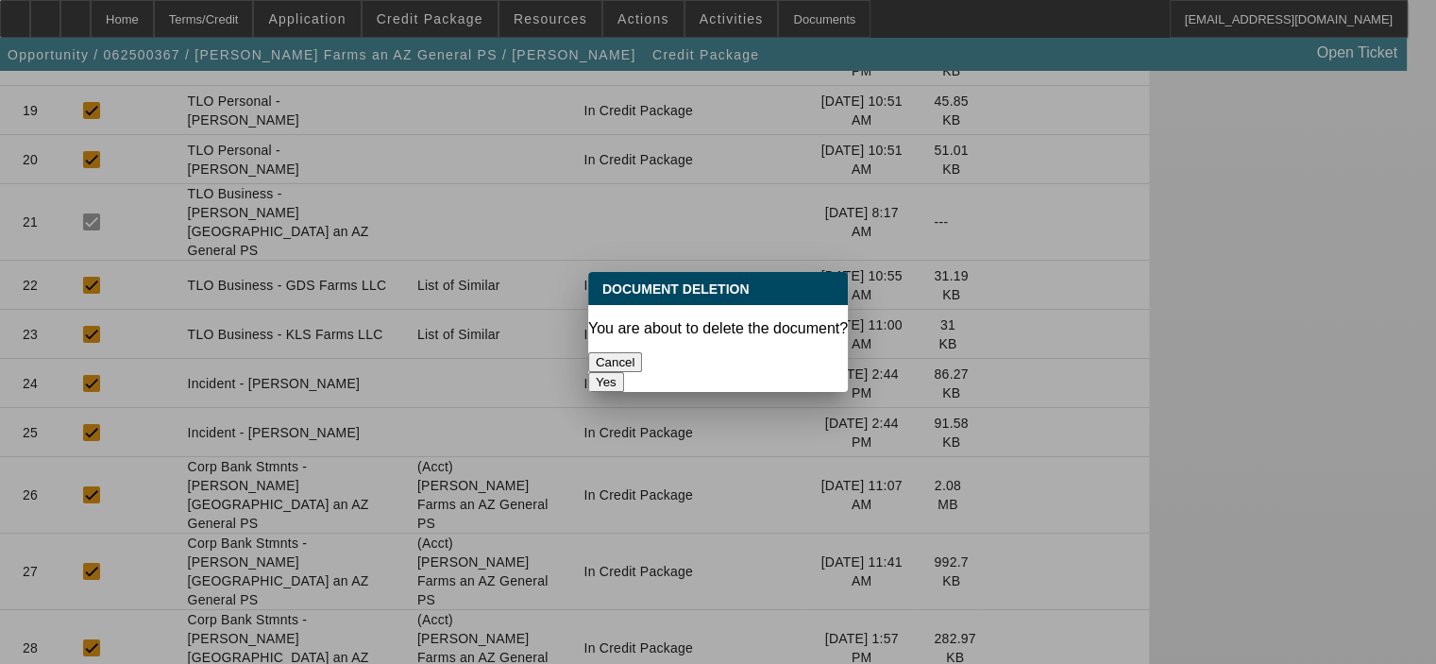
scroll to position [0, 0]
click at [624, 372] on button "Yes" at bounding box center [606, 382] width 36 height 20
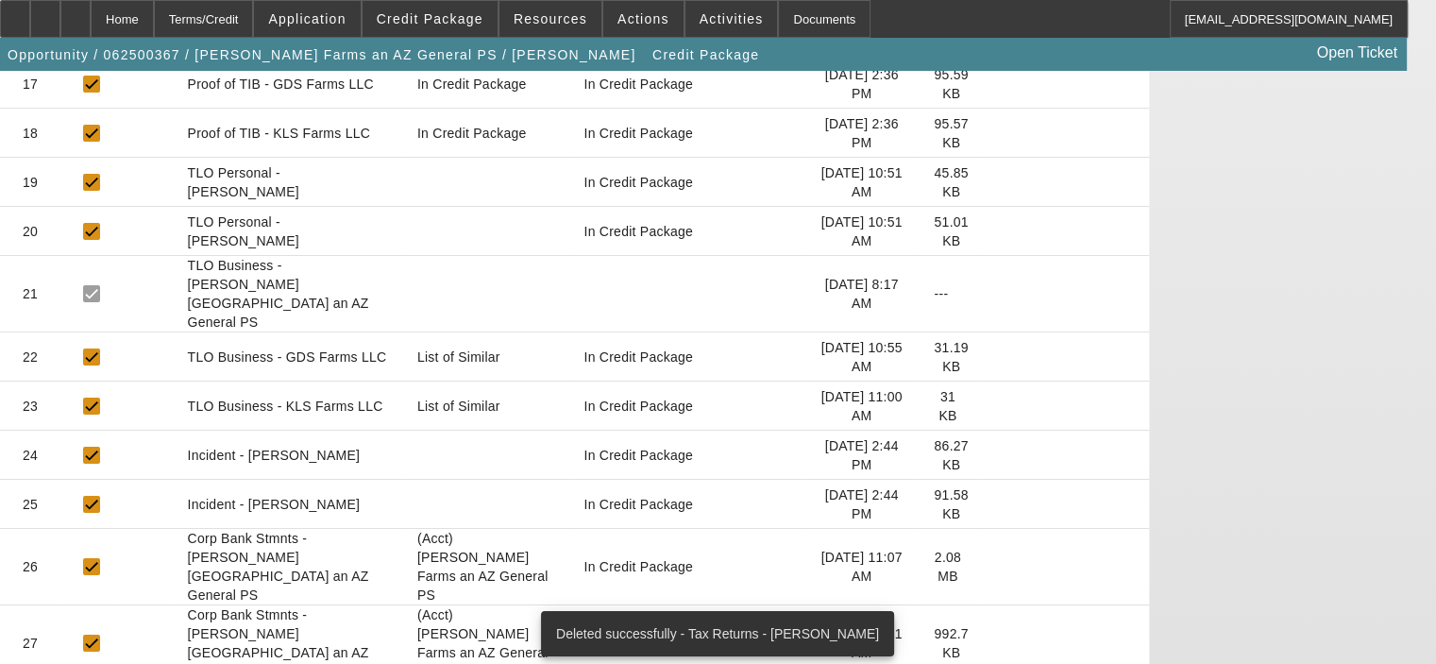
scroll to position [1254, 0]
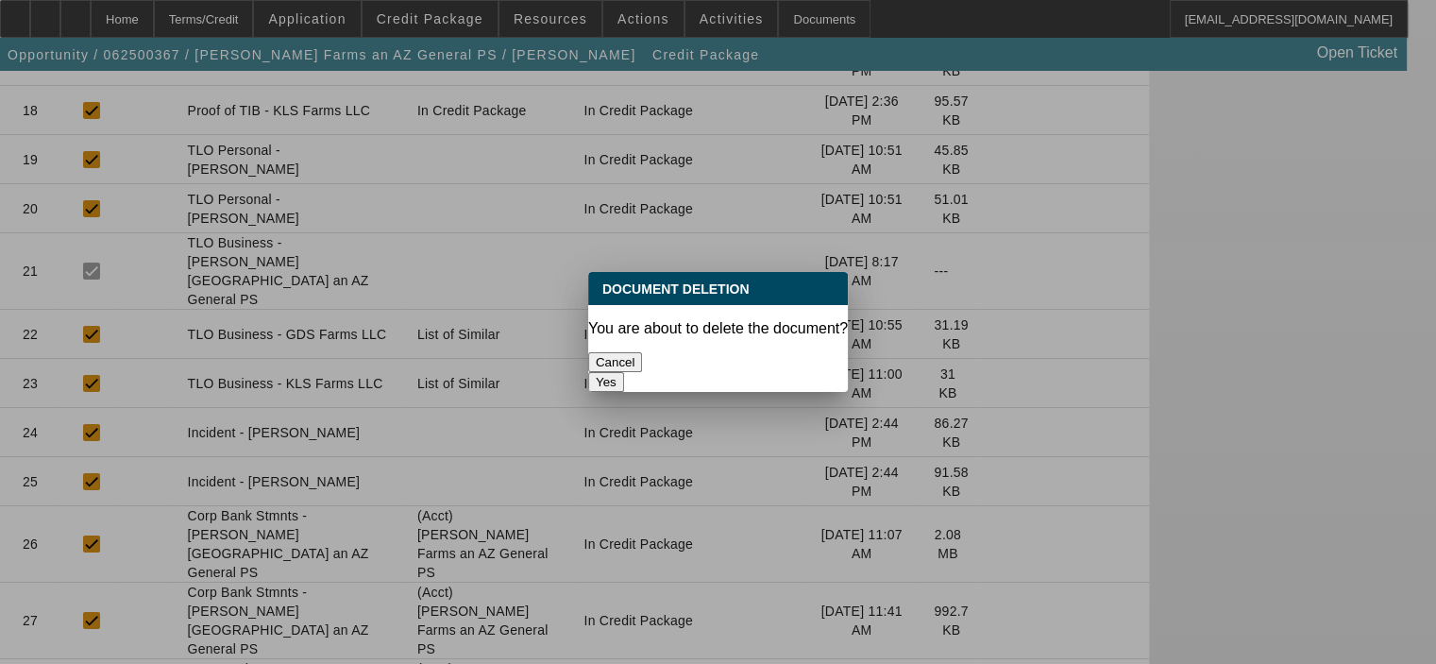
click at [624, 372] on button "Yes" at bounding box center [606, 382] width 36 height 20
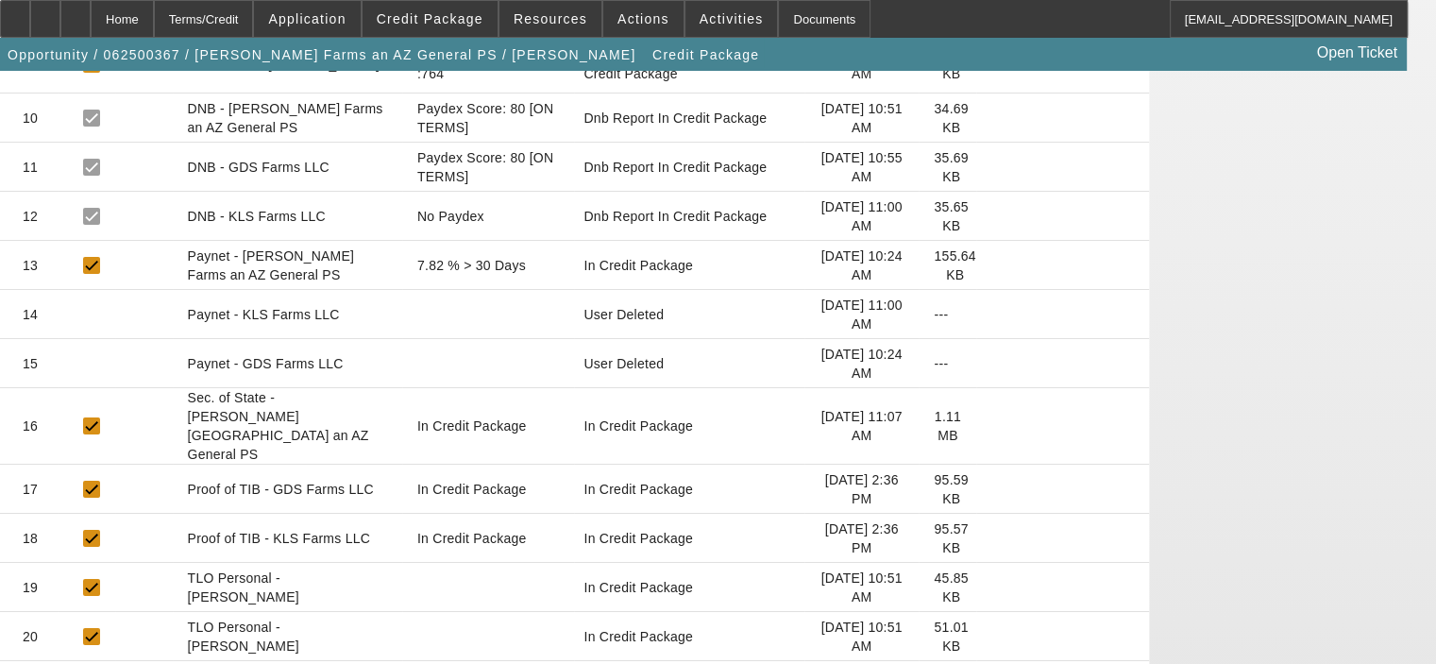
scroll to position [733, 0]
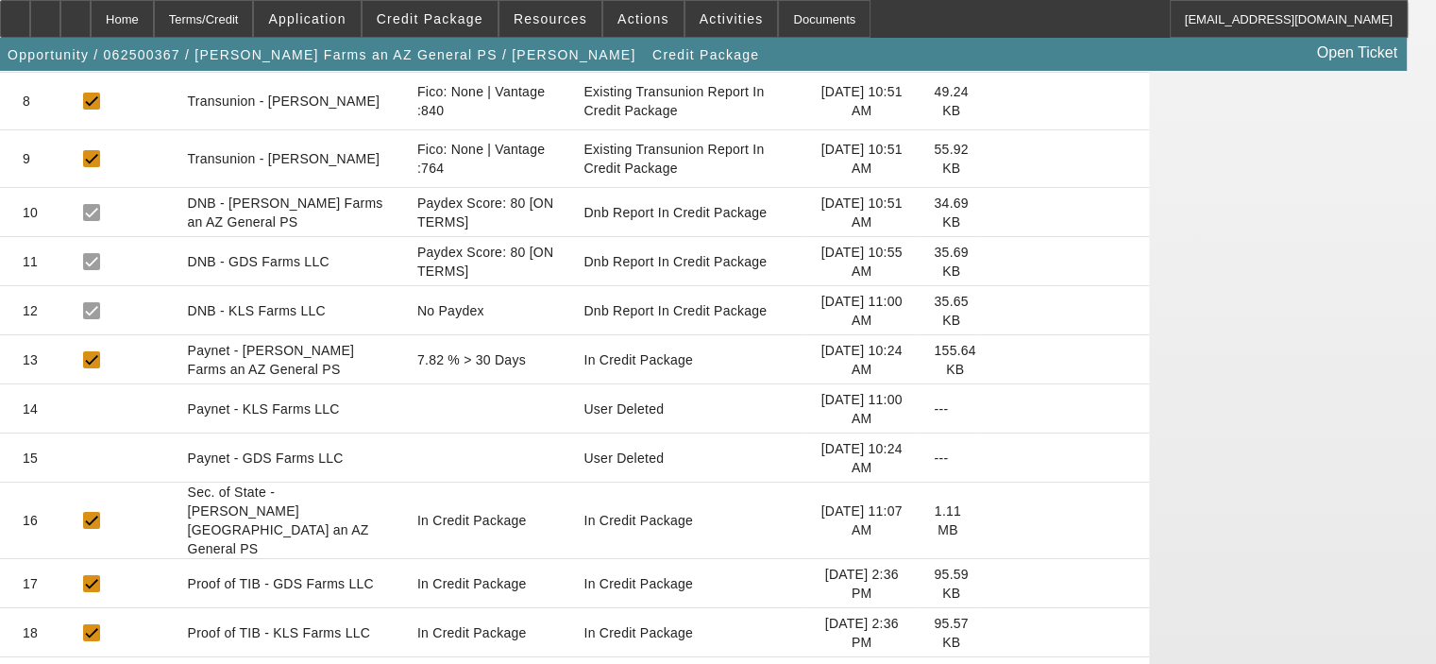
click at [992, 633] on icon at bounding box center [992, 633] width 0 height 0
click at [992, 584] on icon at bounding box center [992, 584] width 0 height 0
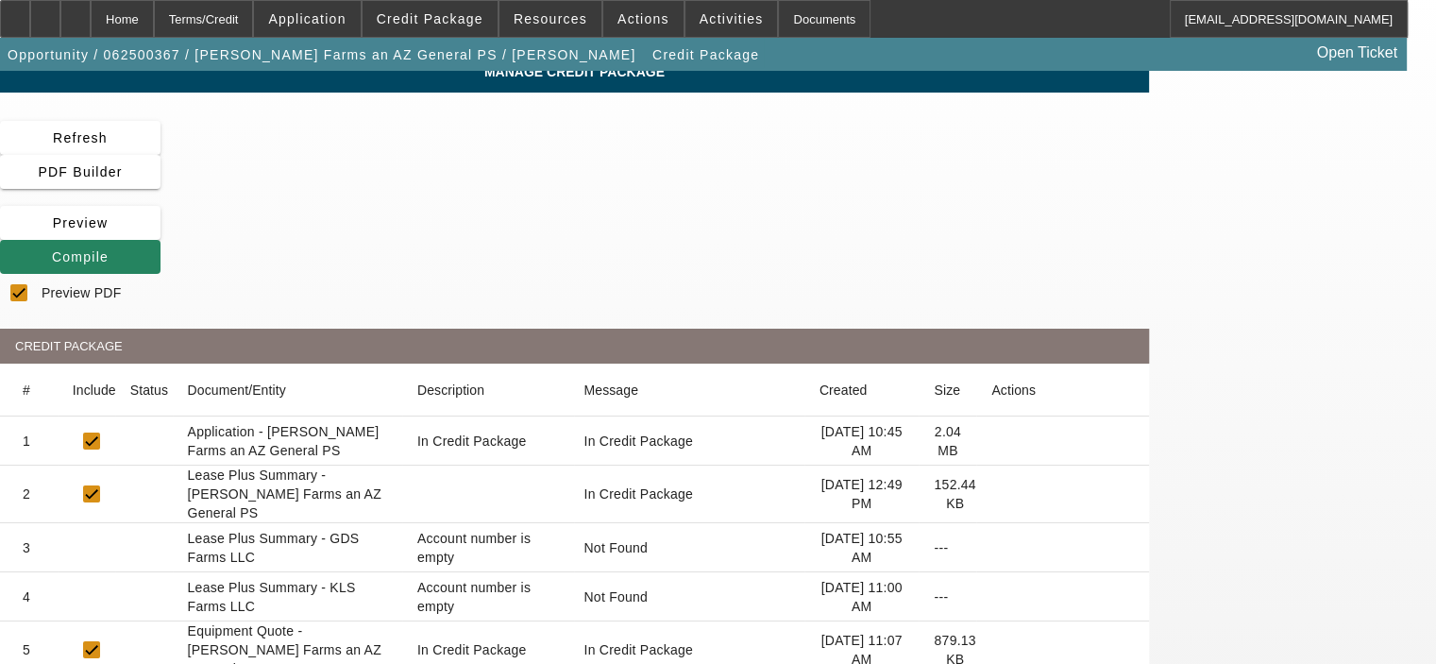
scroll to position [0, 0]
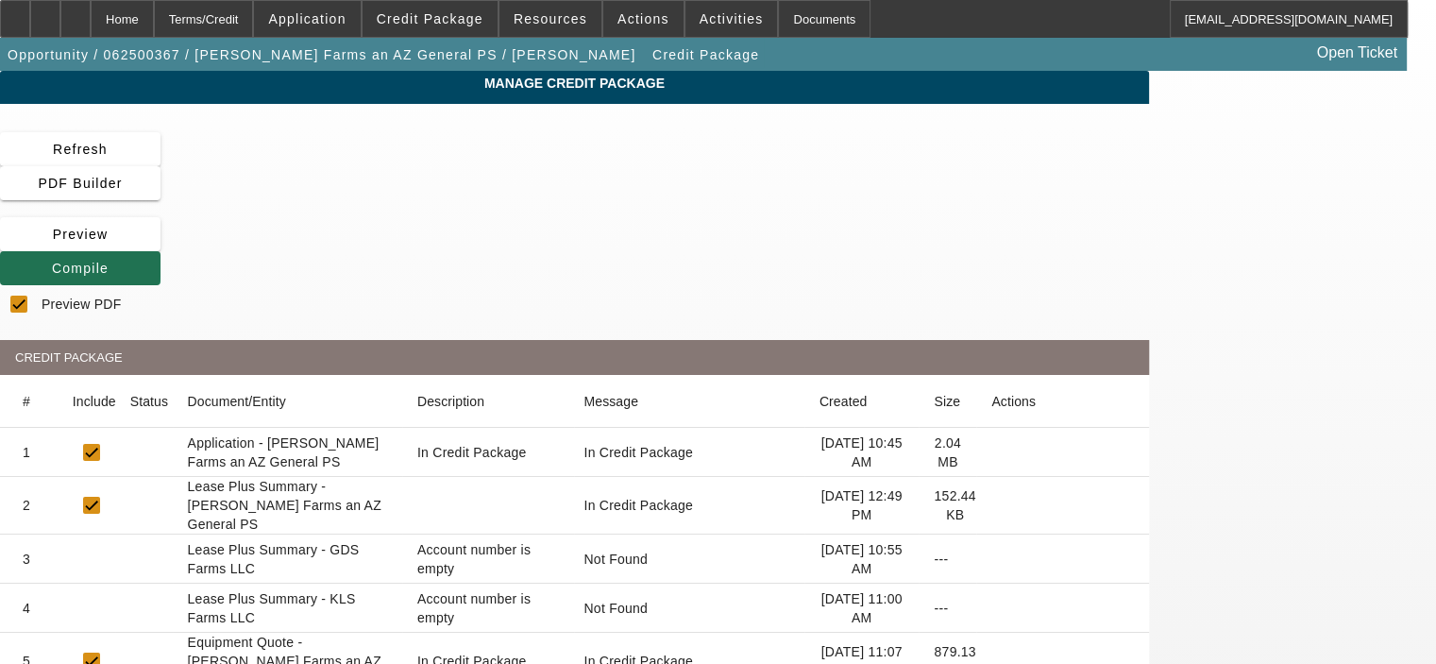
click at [109, 261] on span "Compile" at bounding box center [80, 268] width 57 height 15
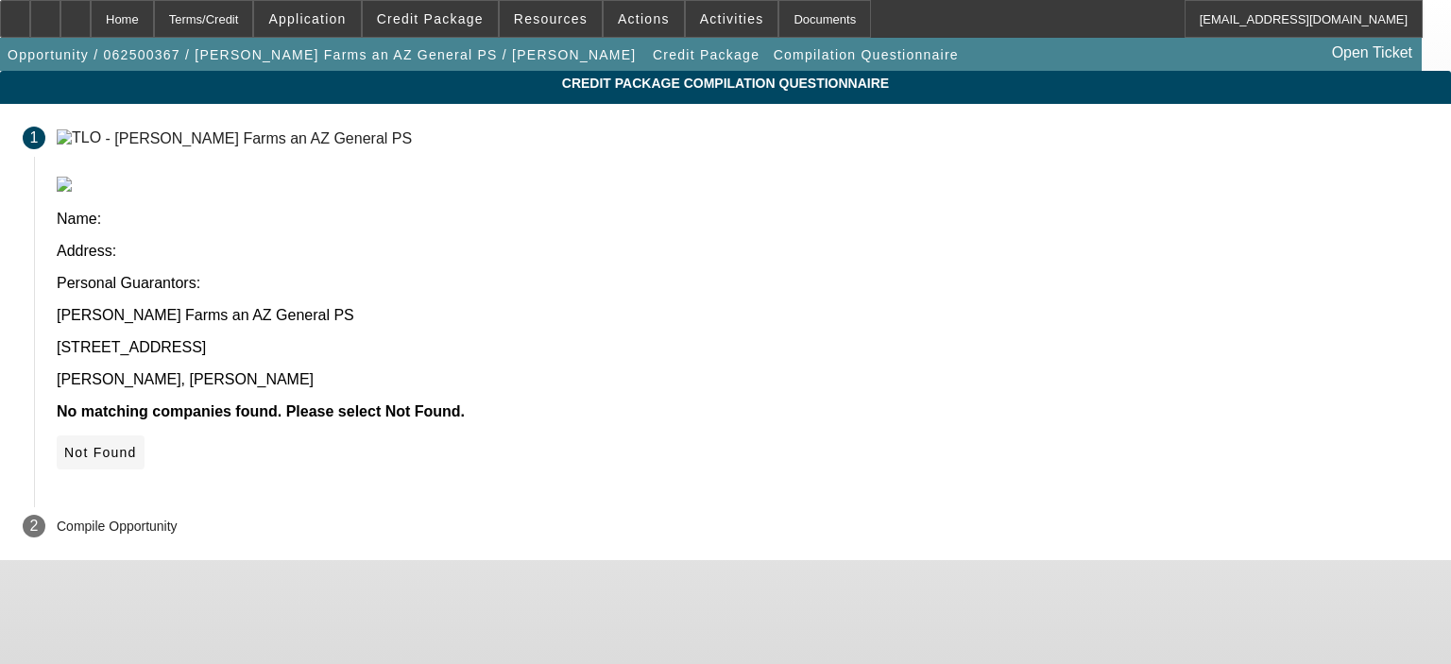
click at [137, 445] on span "Not Found" at bounding box center [100, 452] width 73 height 15
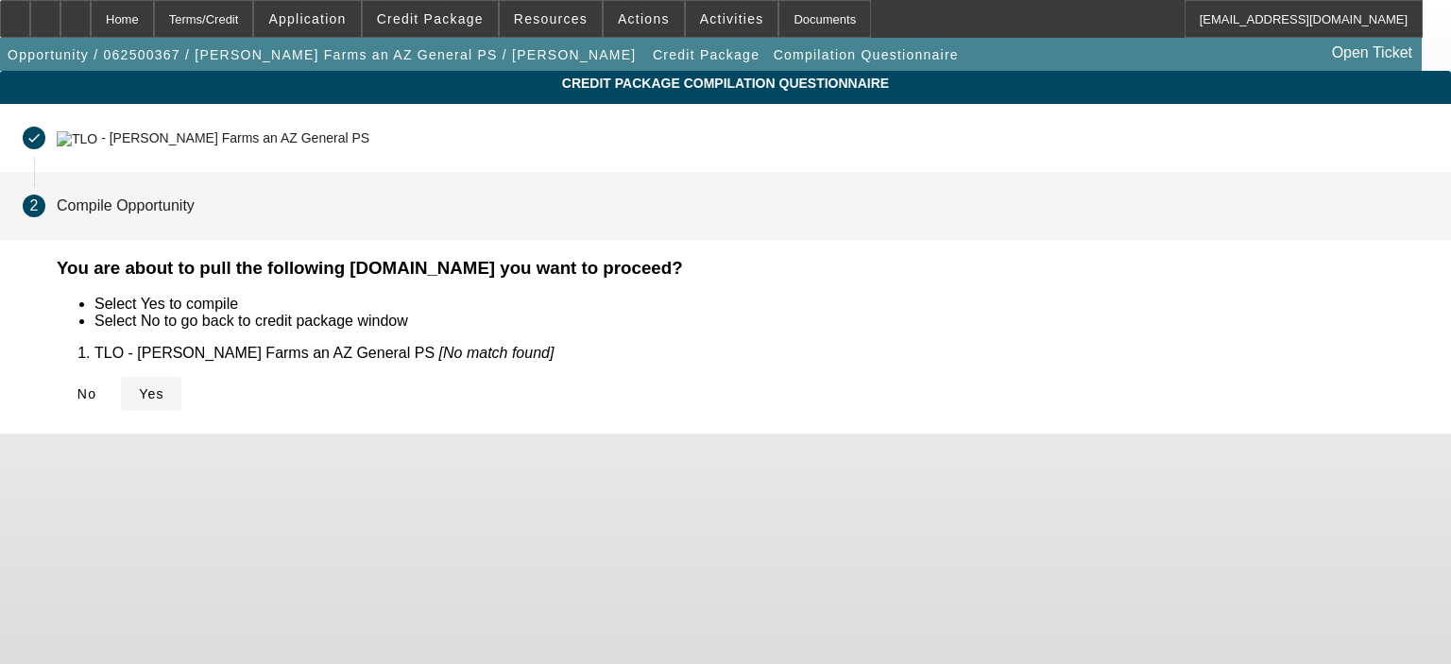
click at [164, 386] on span "Yes" at bounding box center [151, 393] width 25 height 15
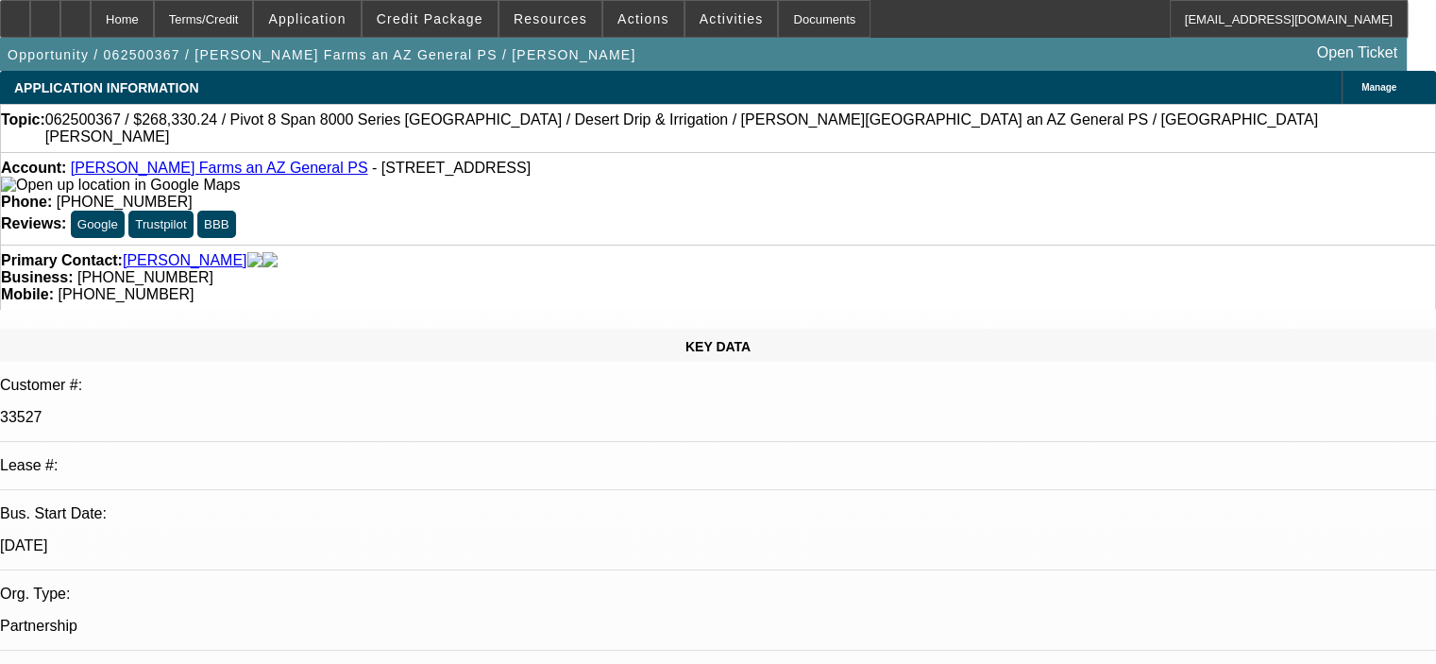
select select "0"
select select "0.1"
select select "4"
select select "0"
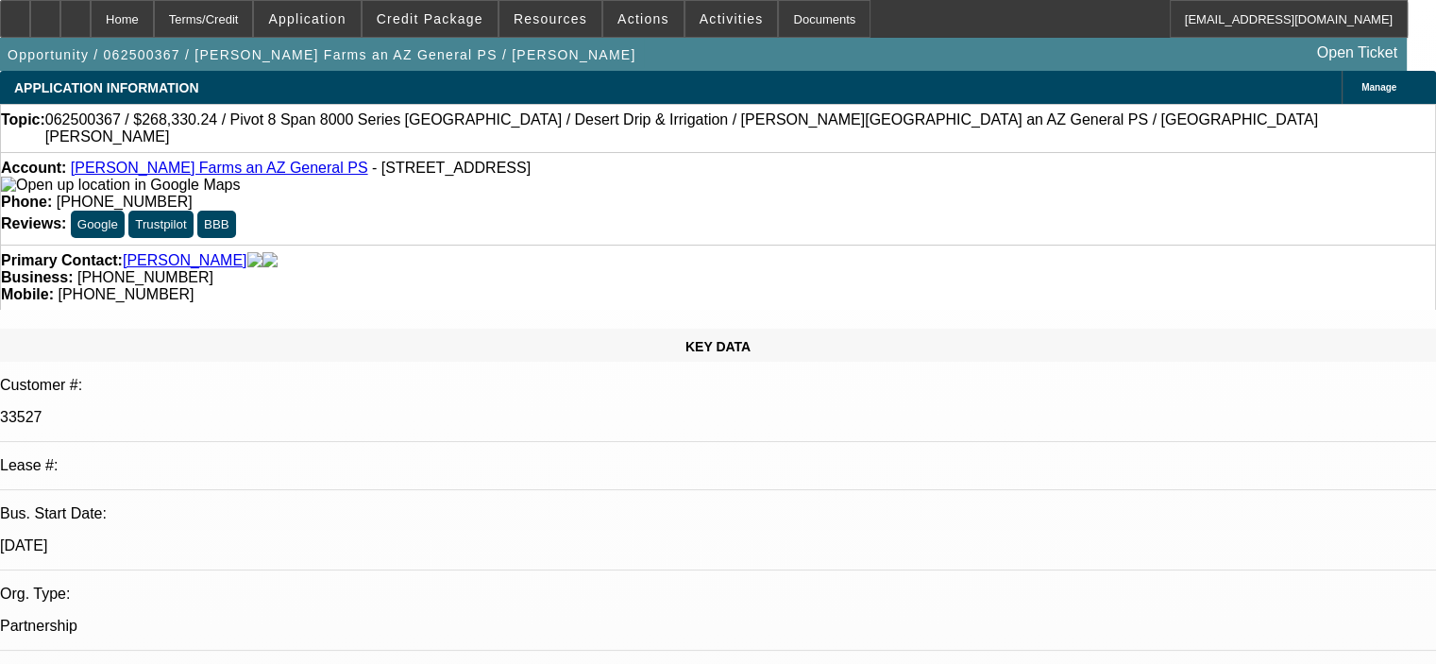
select select "0"
select select "0.1"
select select "4"
select select "0"
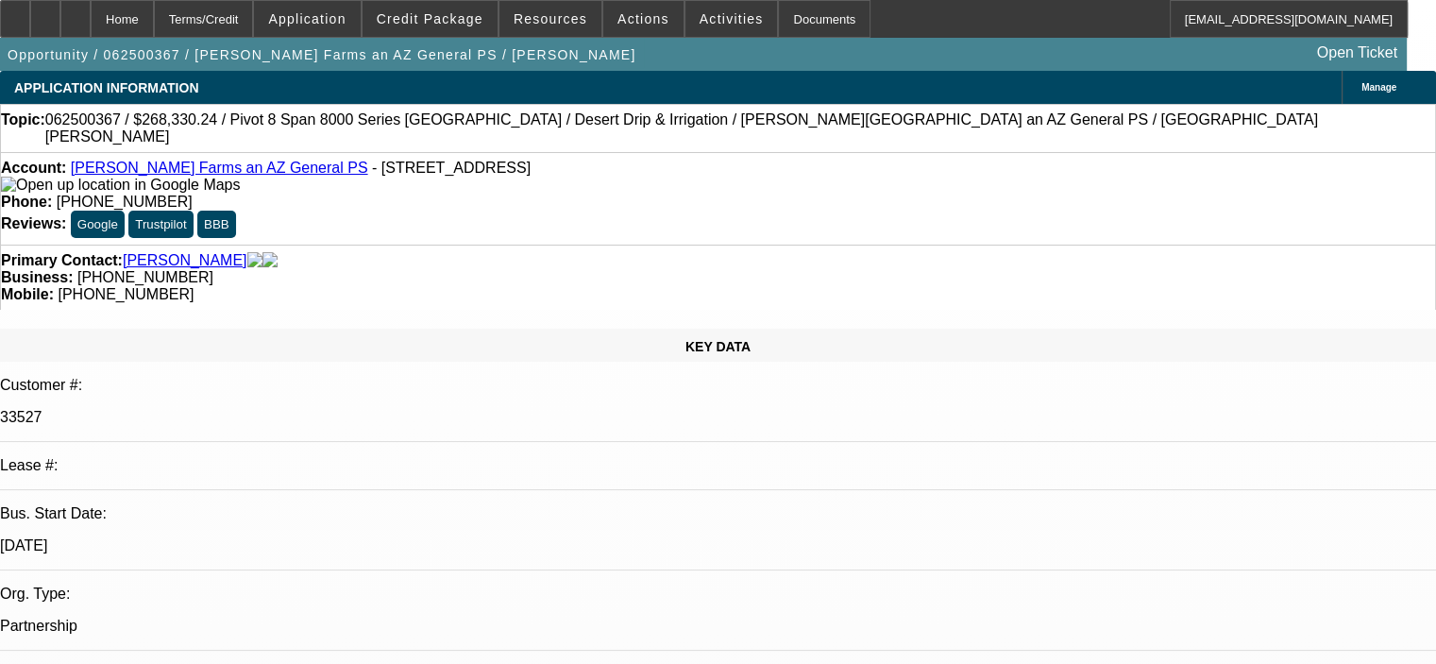
select select "0.1"
select select "4"
select select "0"
select select "0.1"
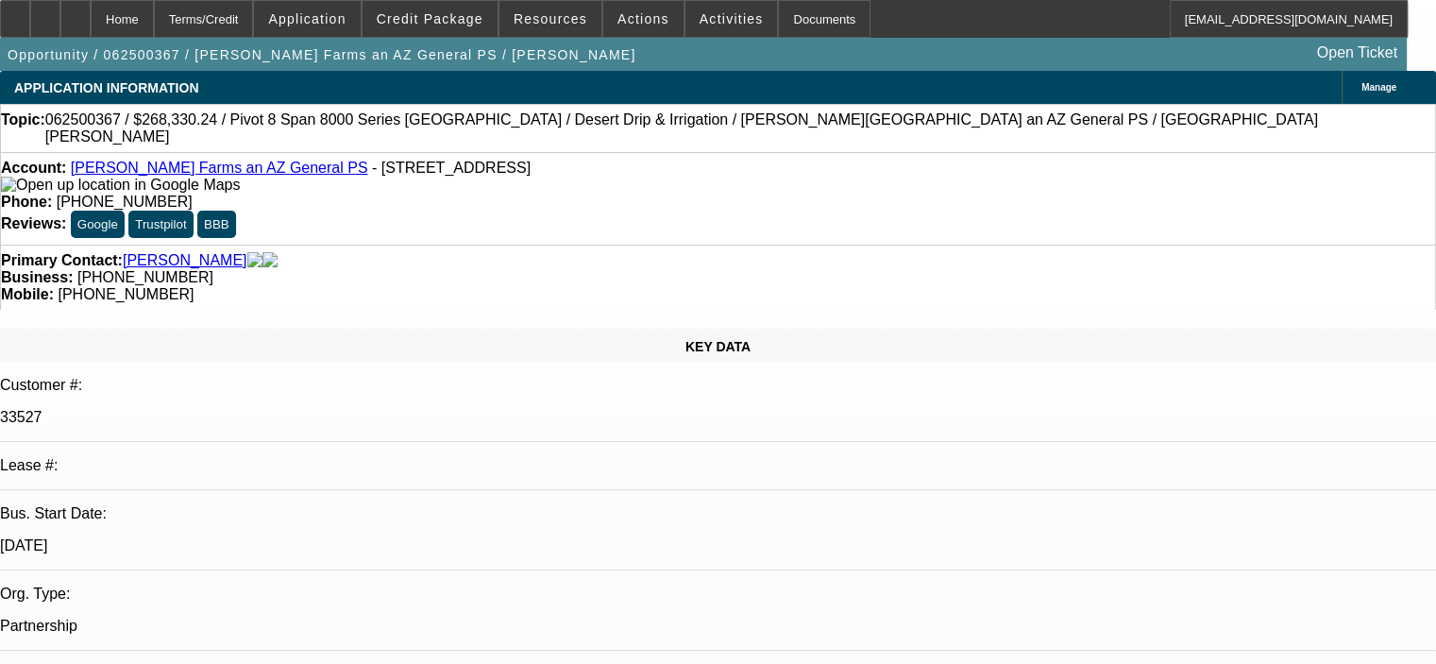
select select "4"
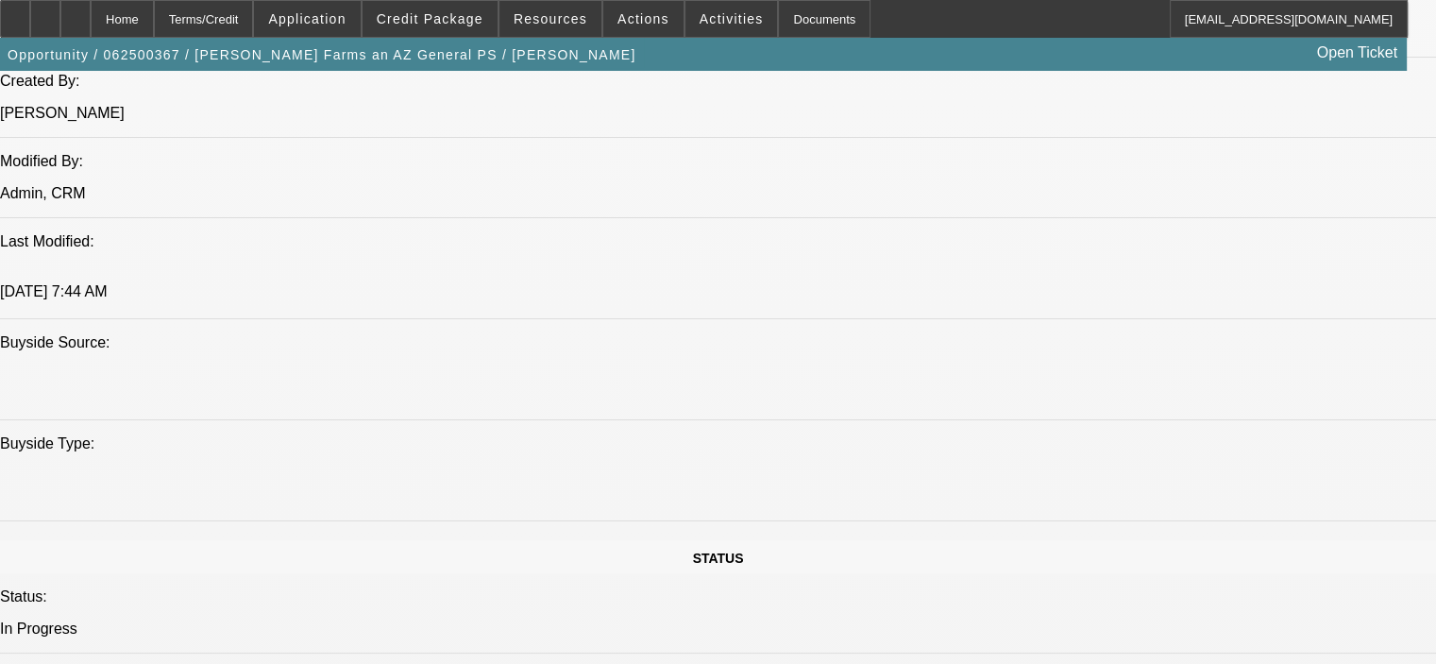
scroll to position [1511, 0]
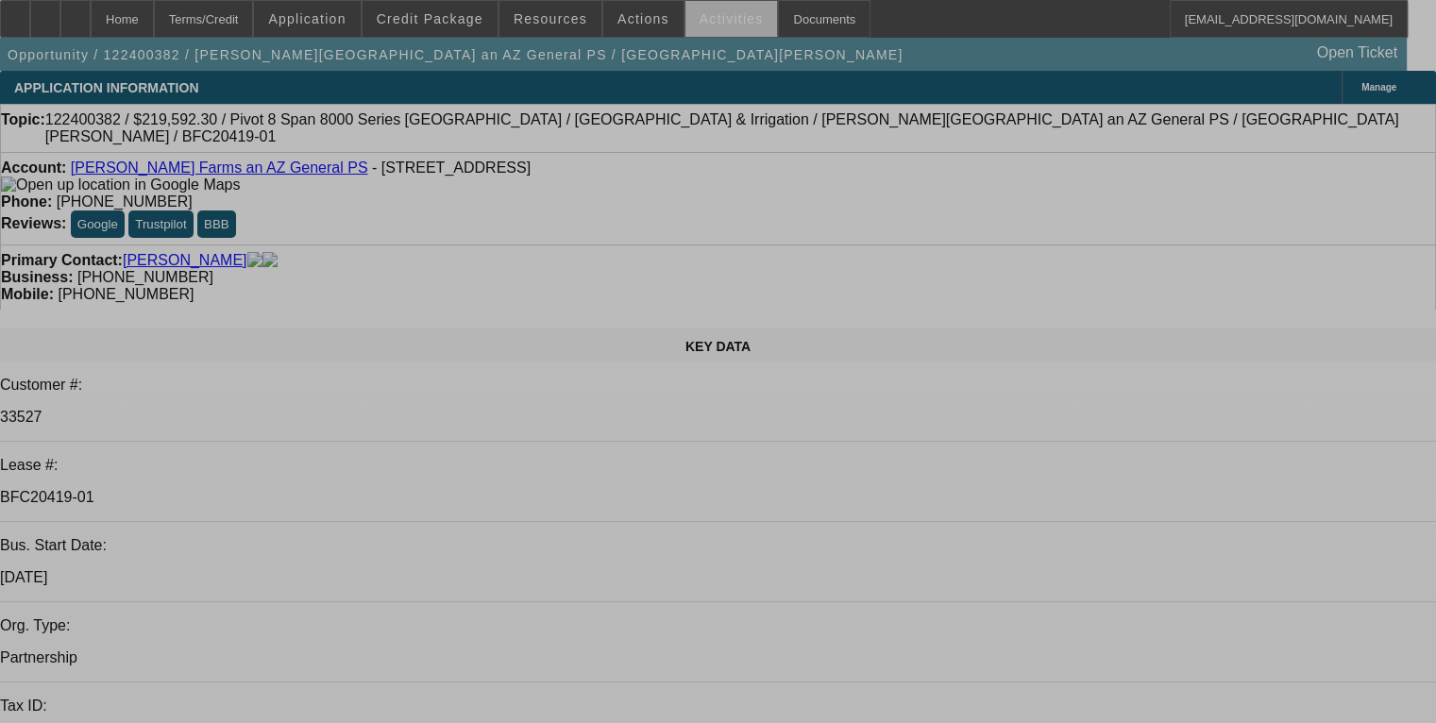
select select "0"
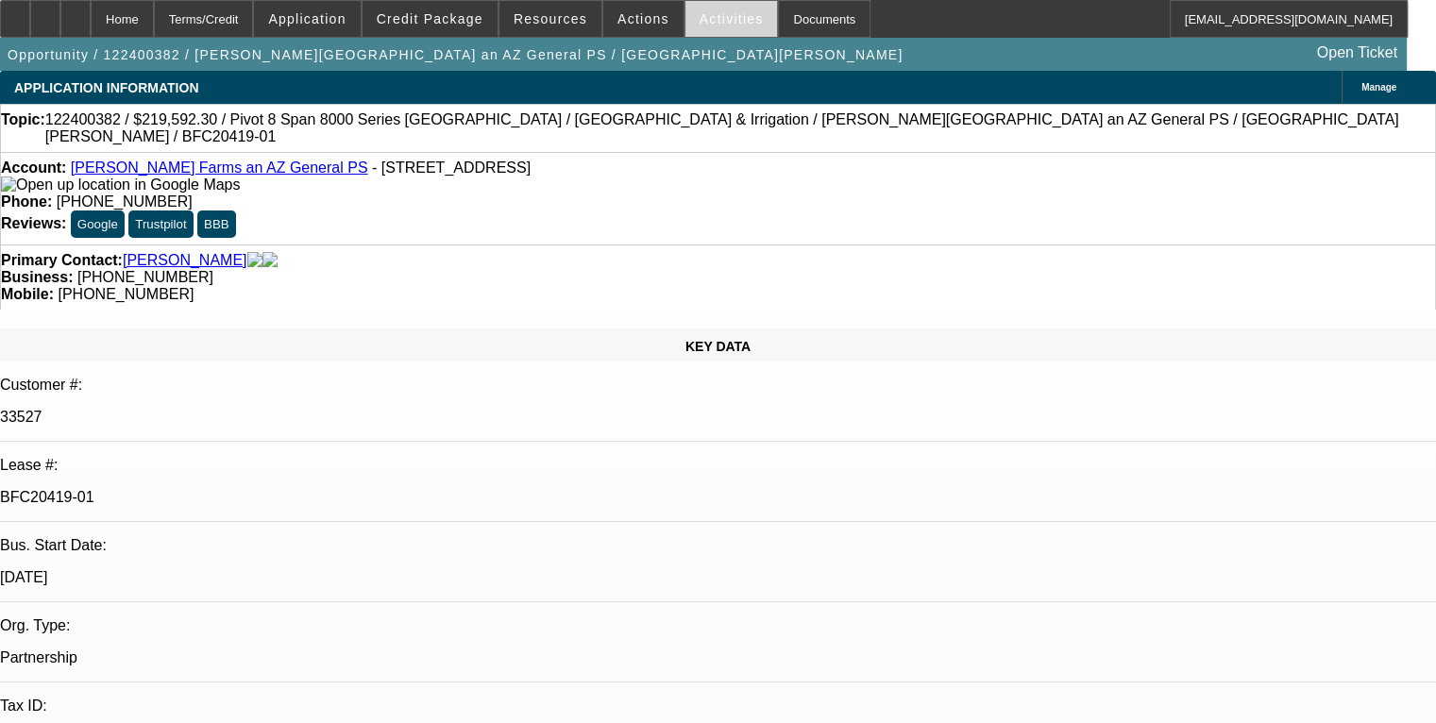
select select "2"
select select "0.1"
select select "4"
select select "0"
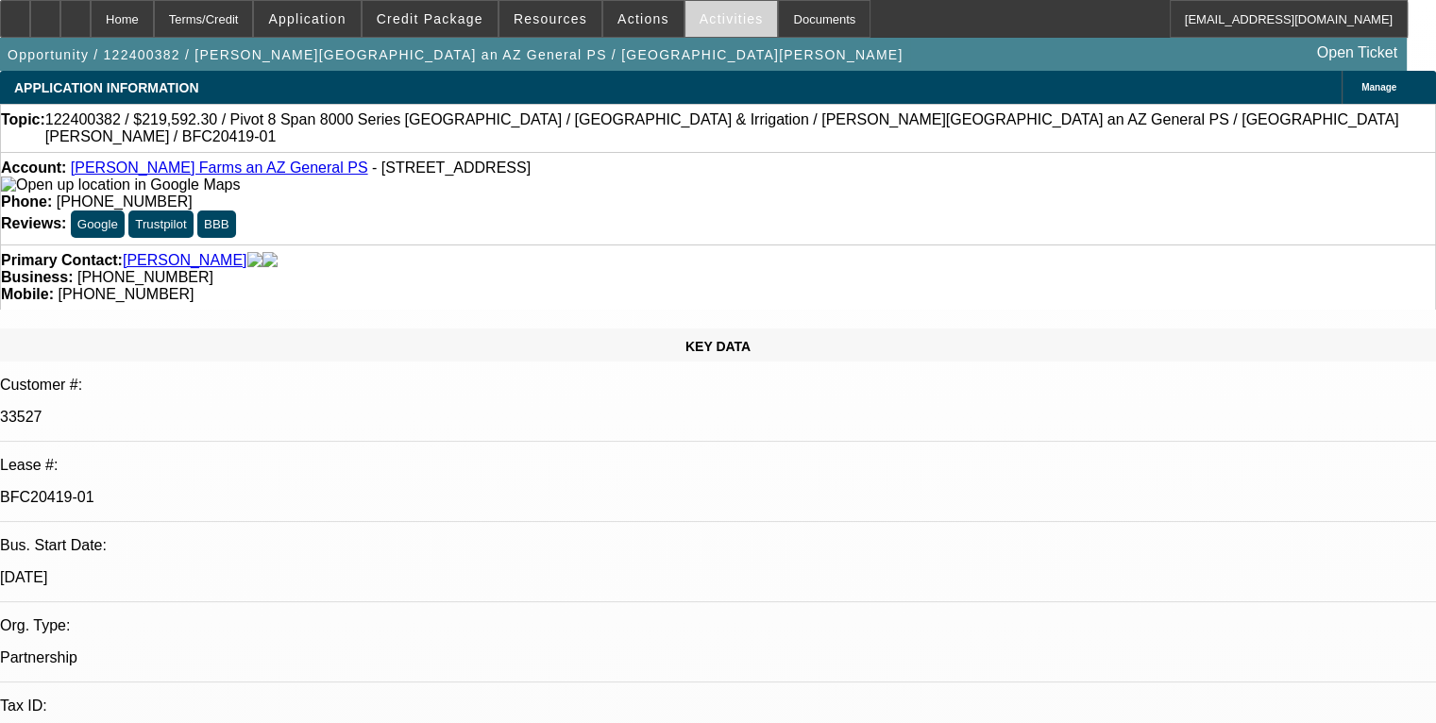
select select "2"
select select "0.1"
select select "4"
select select "0"
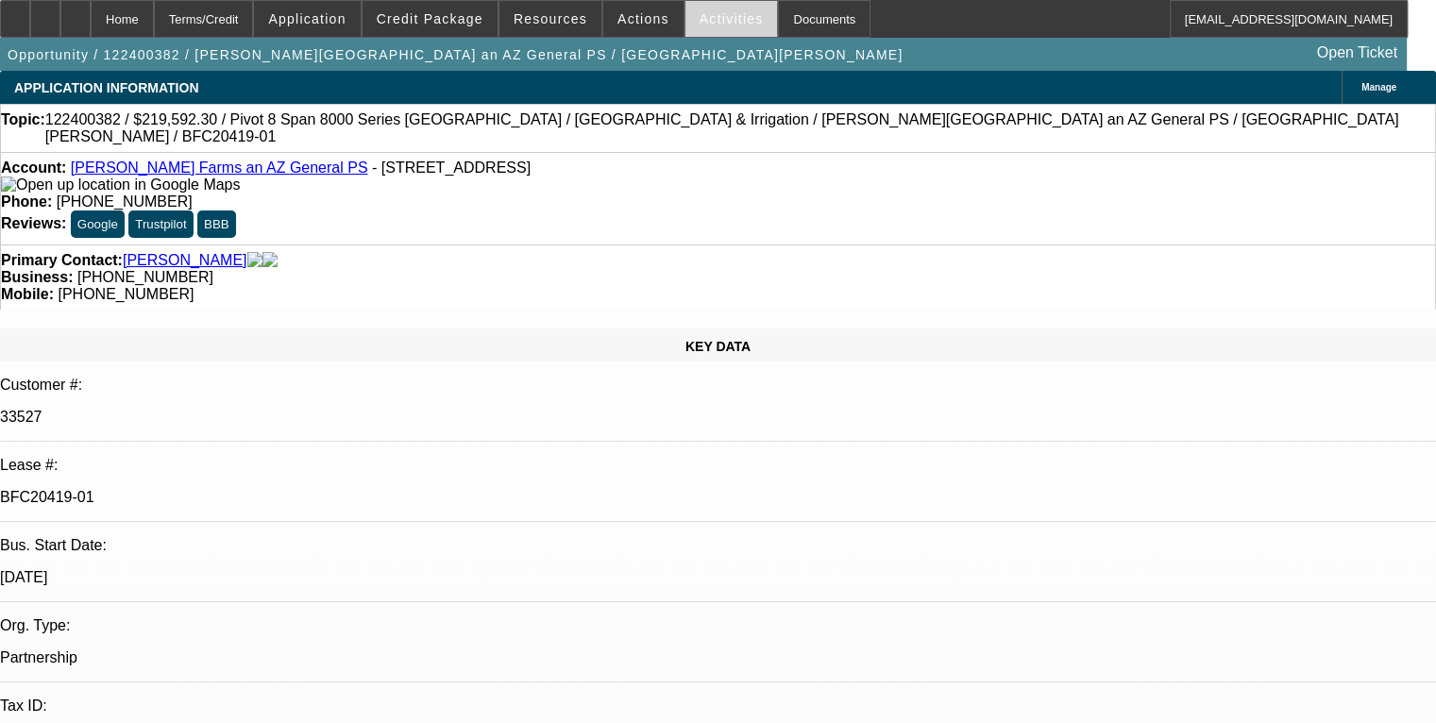
select select "2"
select select "0.1"
select select "4"
select select "0"
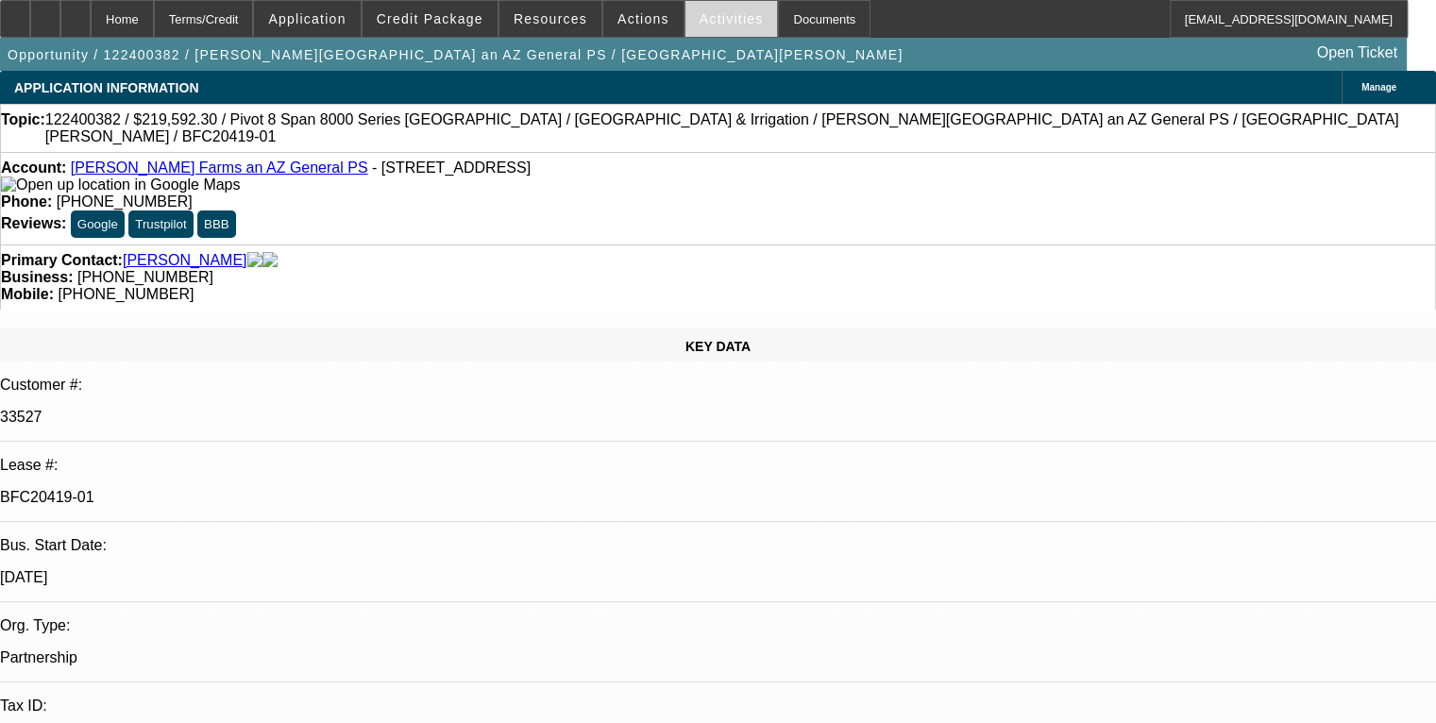
select select "2"
select select "0.1"
select select "4"
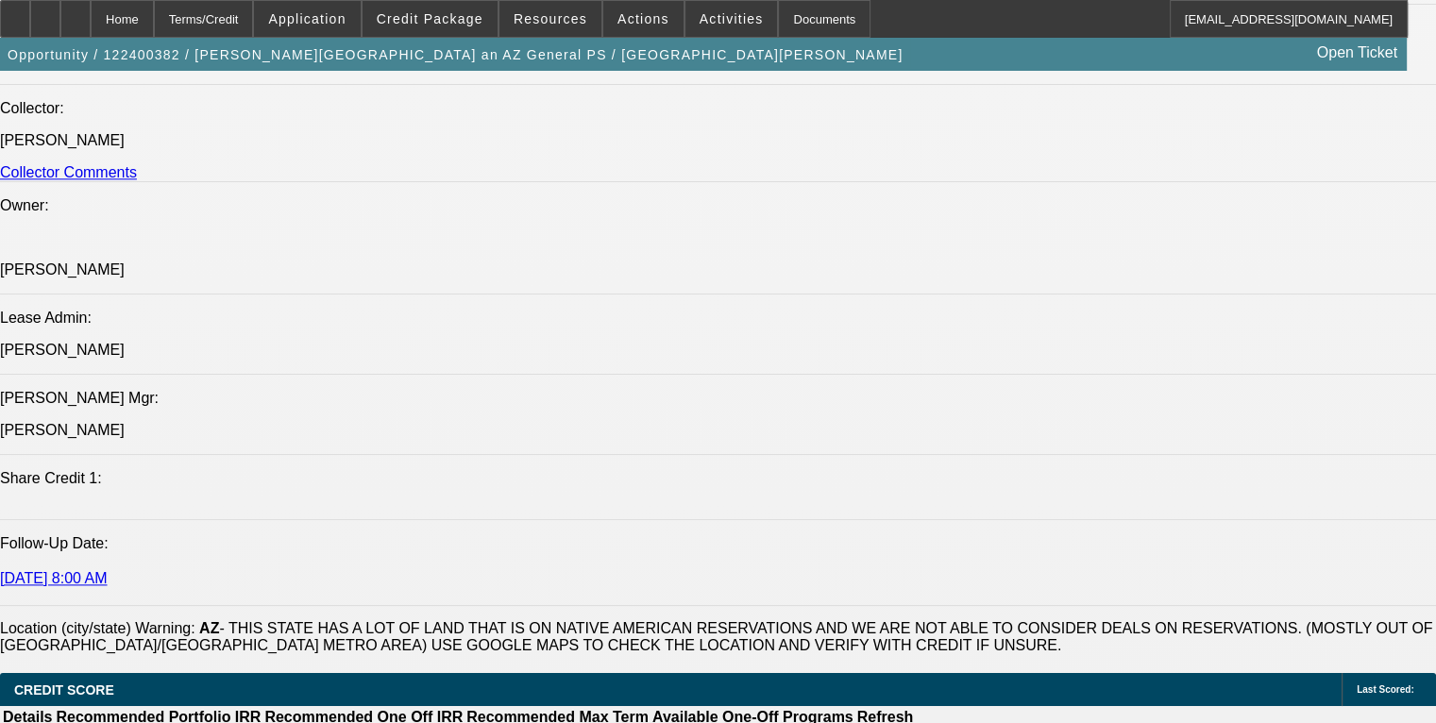
scroll to position [2172, 0]
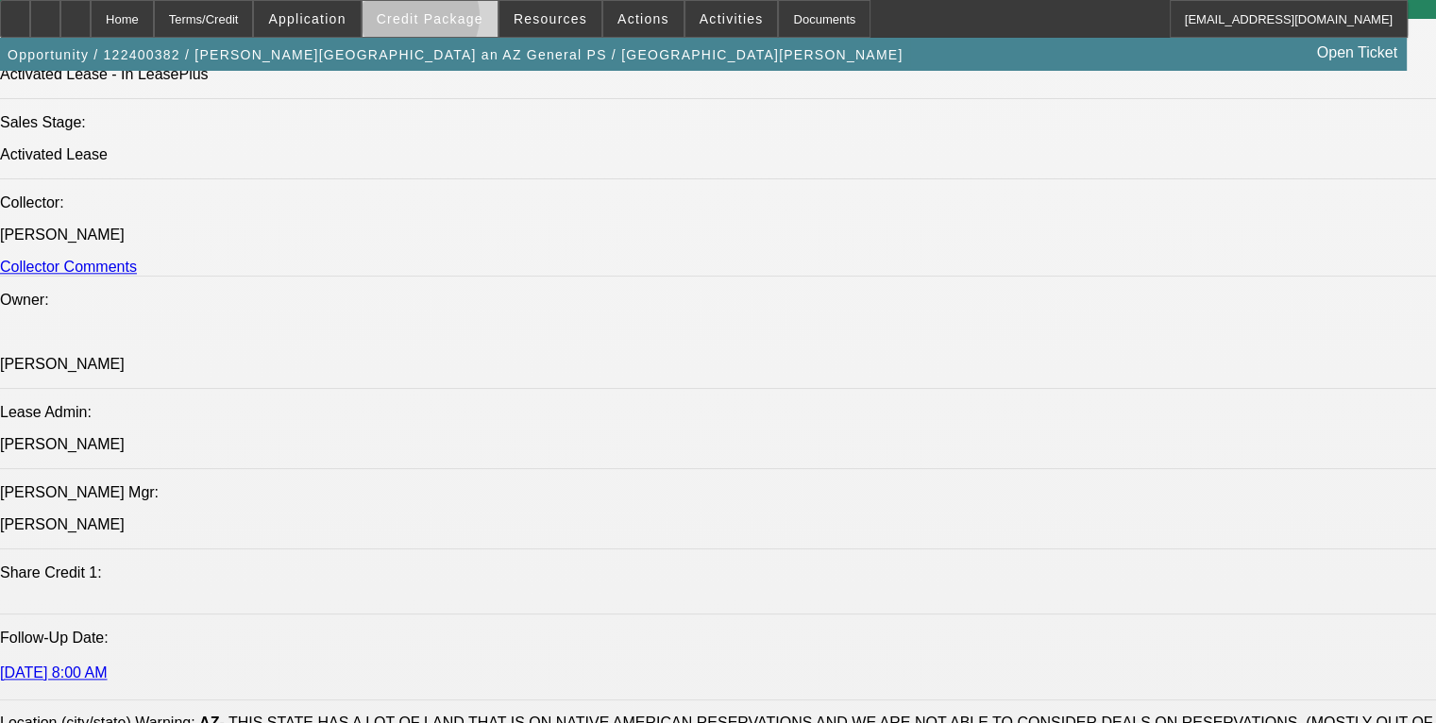
click at [448, 21] on span "Credit Package" at bounding box center [430, 18] width 107 height 15
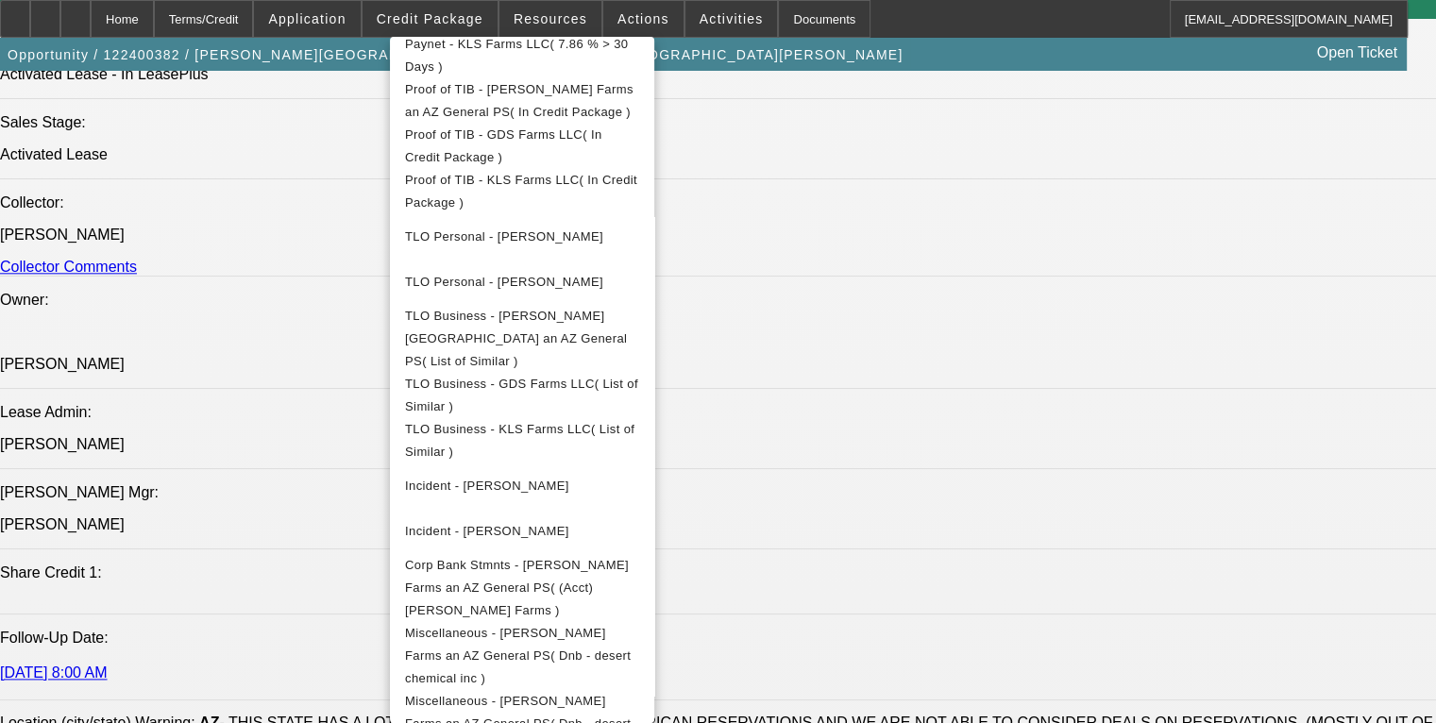
scroll to position [1133, 0]
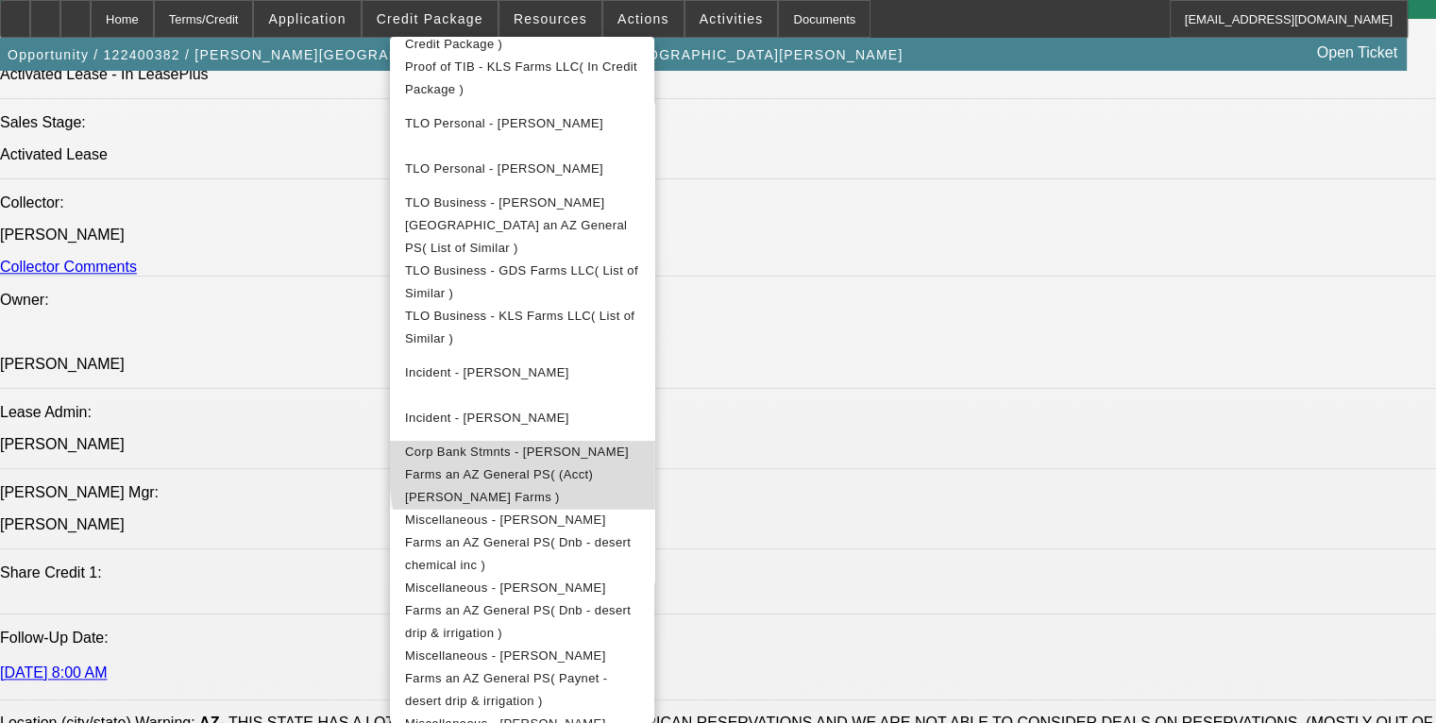
click at [629, 445] on span "Corp Bank Stmnts - Shelton Farms an AZ General PS( (Acct) Shelton Farms )" at bounding box center [517, 474] width 224 height 59
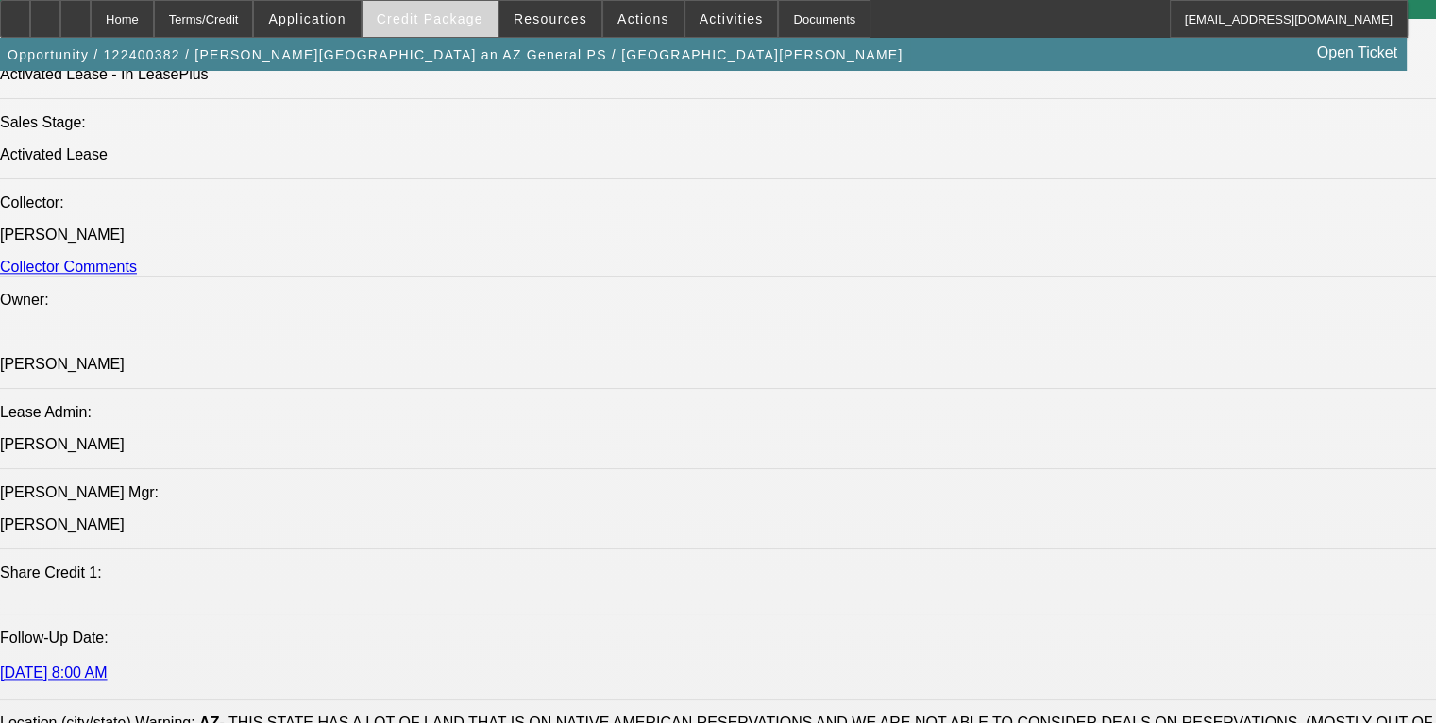
click at [419, 22] on span "Credit Package" at bounding box center [430, 18] width 107 height 15
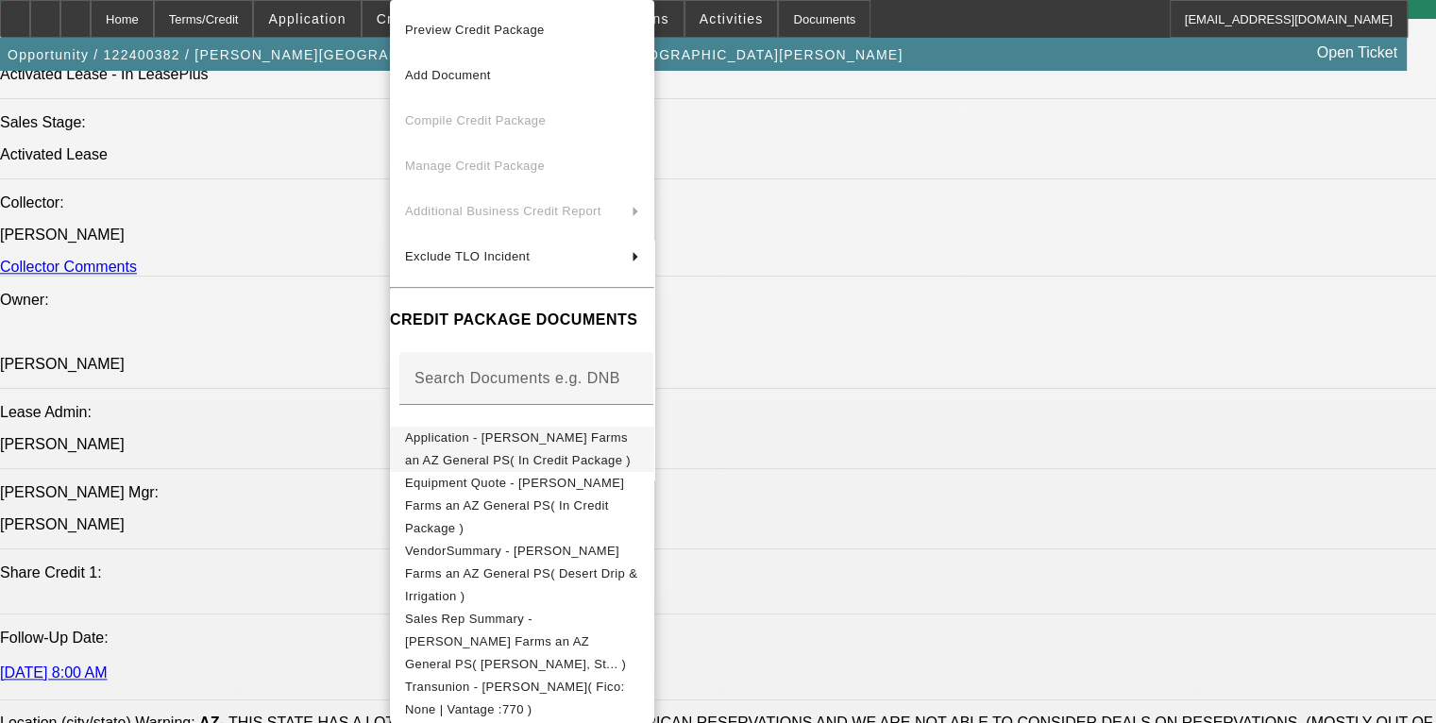
click at [524, 433] on span "Application - [PERSON_NAME] Farms an AZ General PS( In Credit Package )" at bounding box center [522, 449] width 234 height 45
